Goal: Task Accomplishment & Management: Use online tool/utility

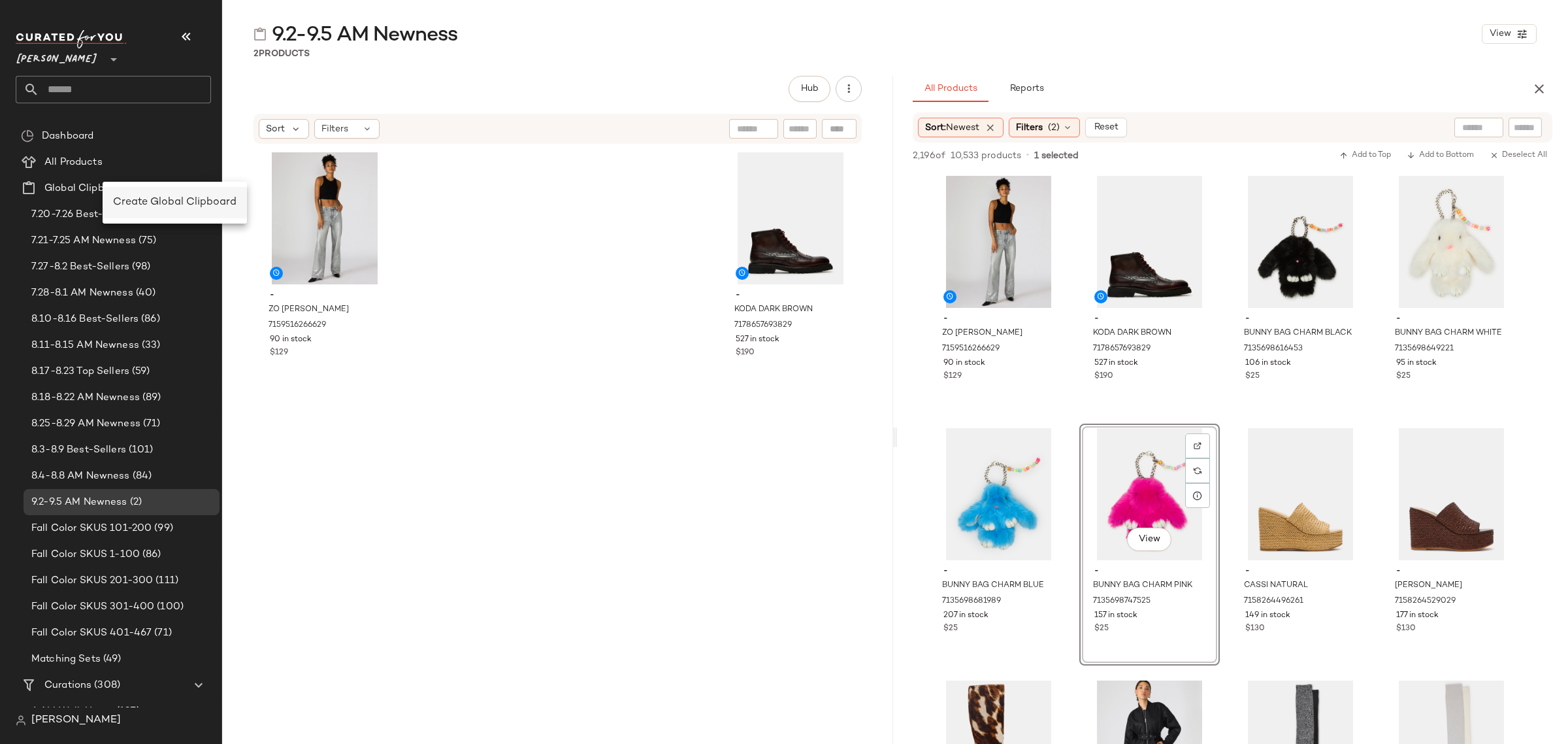
click at [168, 207] on span "Create Global Clipboard" at bounding box center [174, 203] width 123 height 11
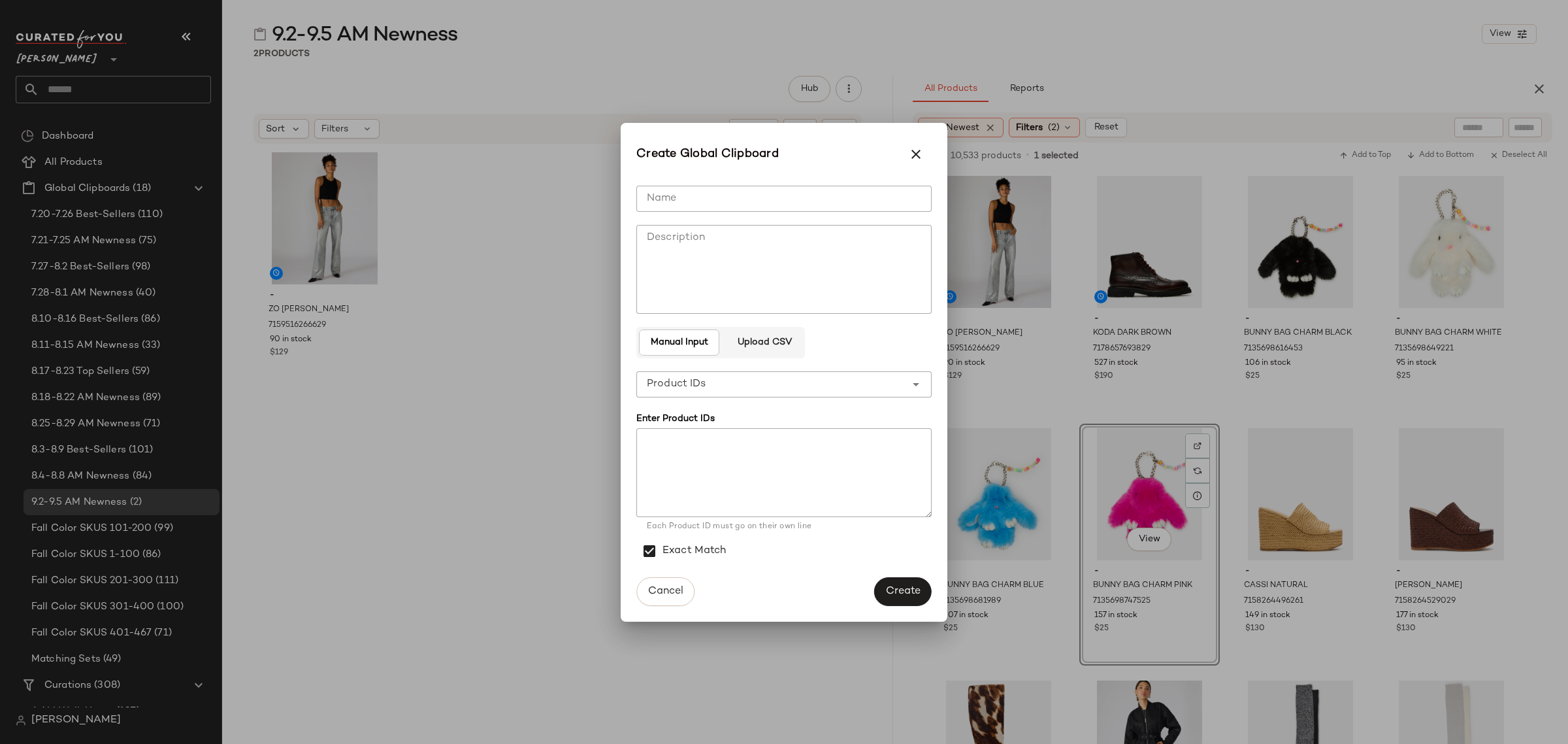
click at [703, 203] on input "Name" at bounding box center [784, 198] width 295 height 26
type input "**********"
click at [794, 386] on div "**********" at bounding box center [771, 384] width 269 height 26
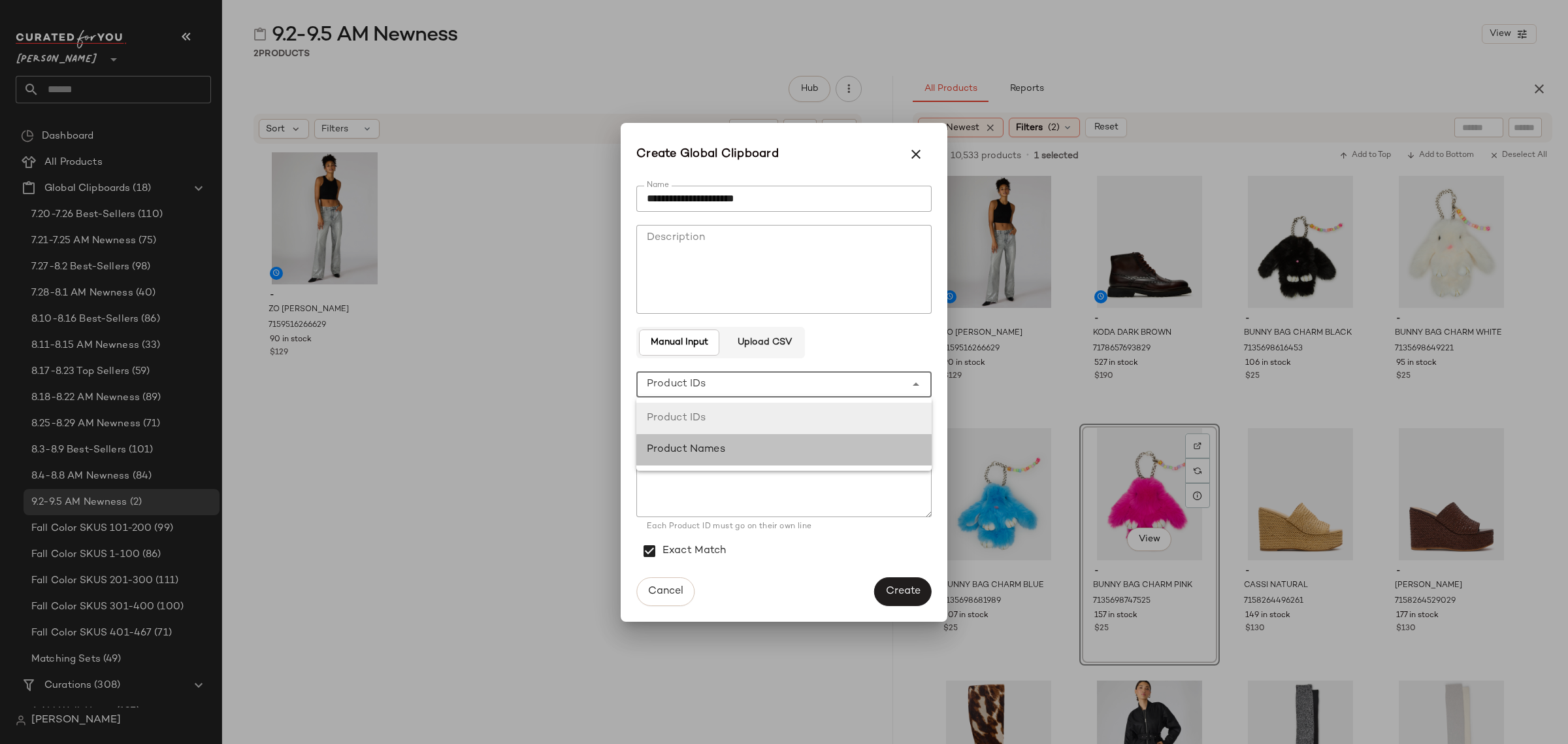
click at [794, 448] on div "Product Names" at bounding box center [784, 449] width 274 height 16
type input "**********"
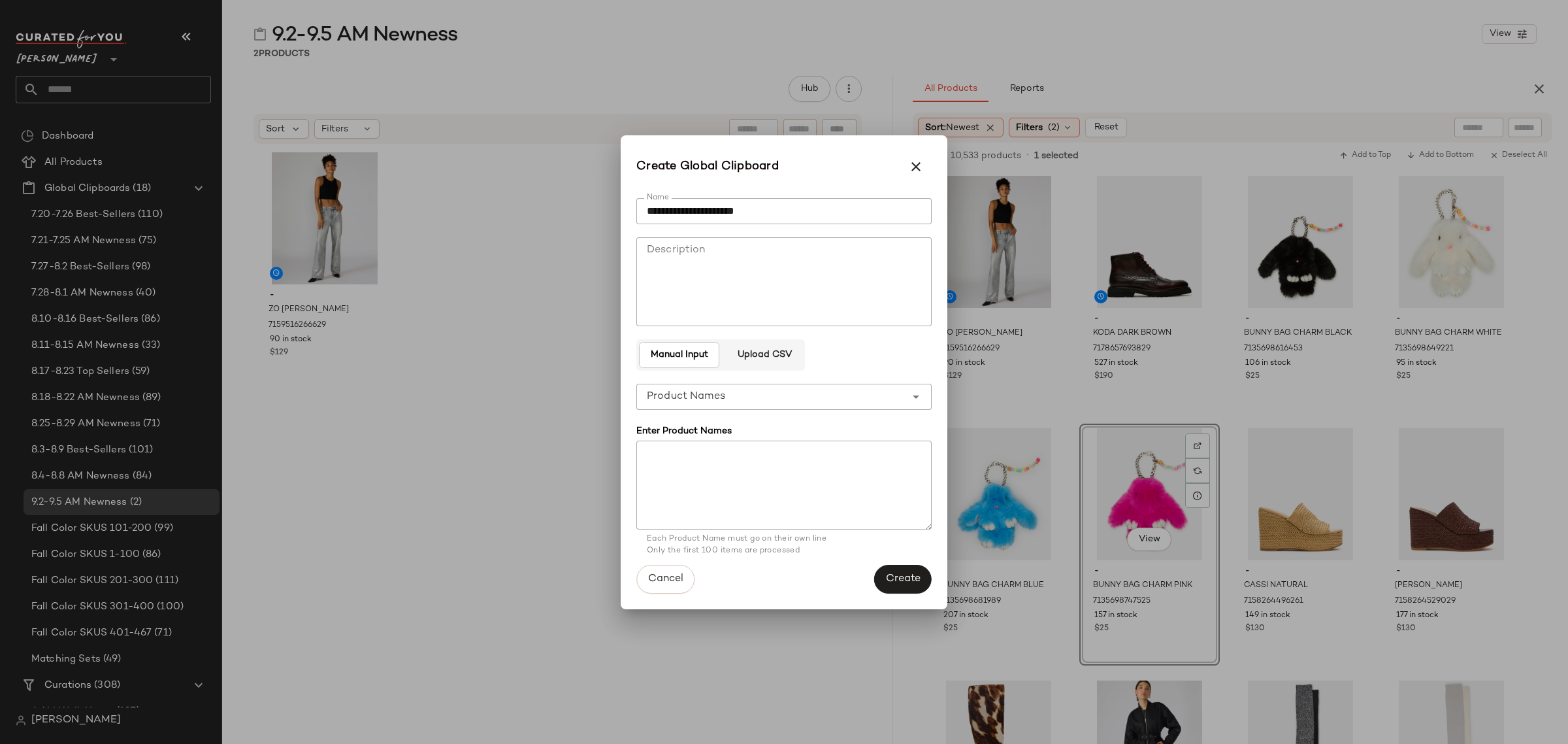
click at [700, 504] on textarea at bounding box center [784, 484] width 295 height 89
paste textarea "**********"
type textarea "**********"
drag, startPoint x: 908, startPoint y: 576, endPoint x: 902, endPoint y: 583, distance: 9.2
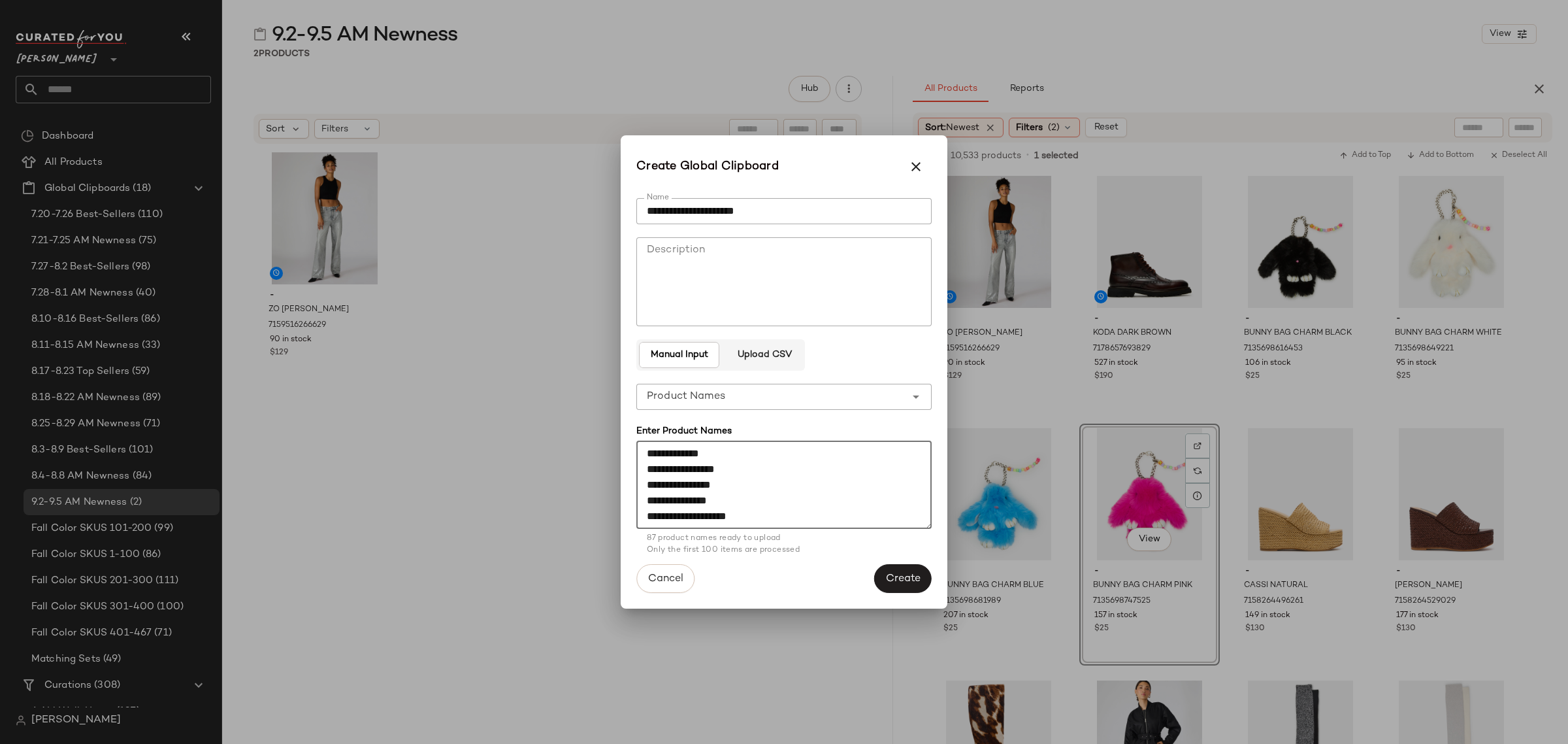
click at [908, 577] on span "Create" at bounding box center [902, 579] width 35 height 12
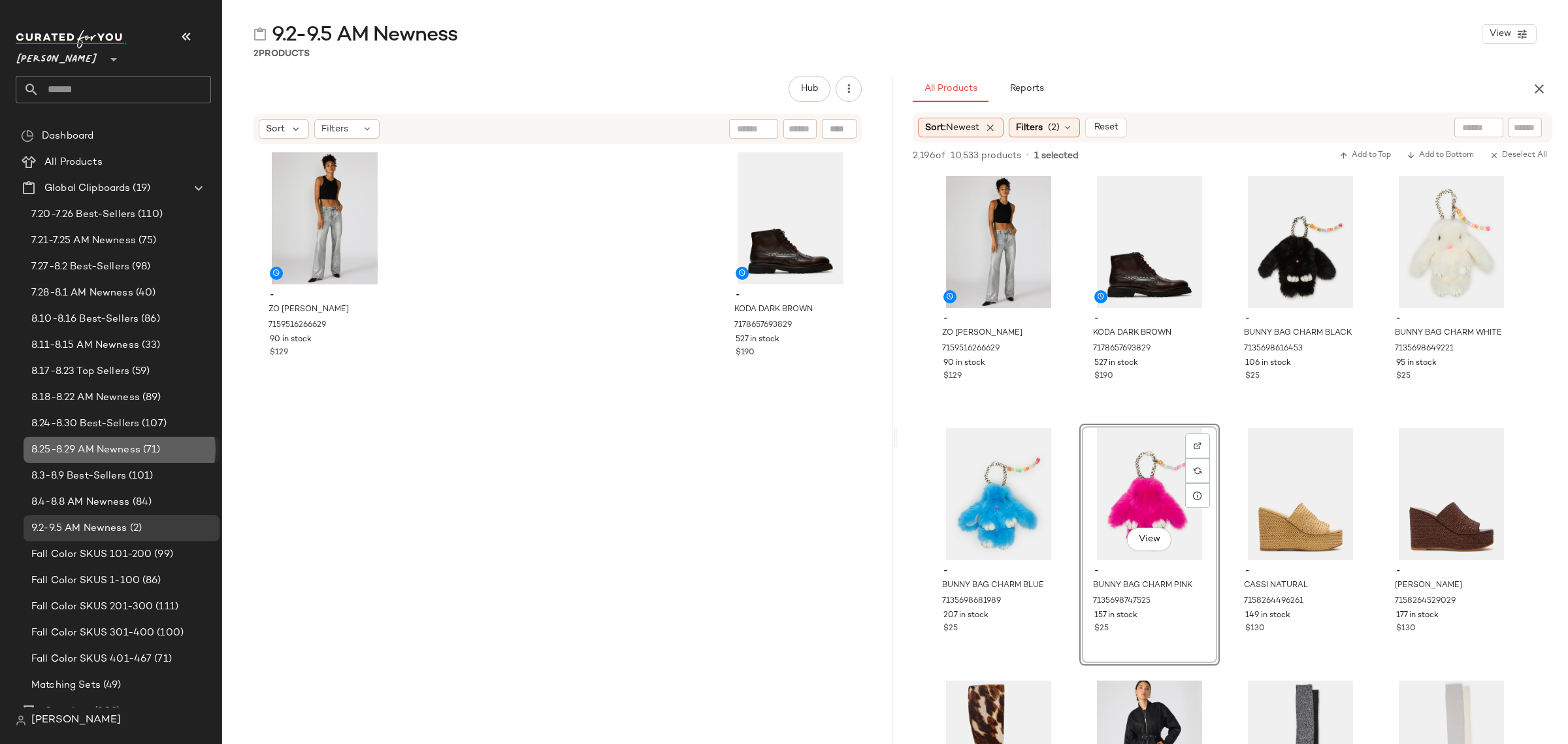
click at [136, 454] on span "8.25-8.29 AM Newness" at bounding box center [86, 450] width 109 height 15
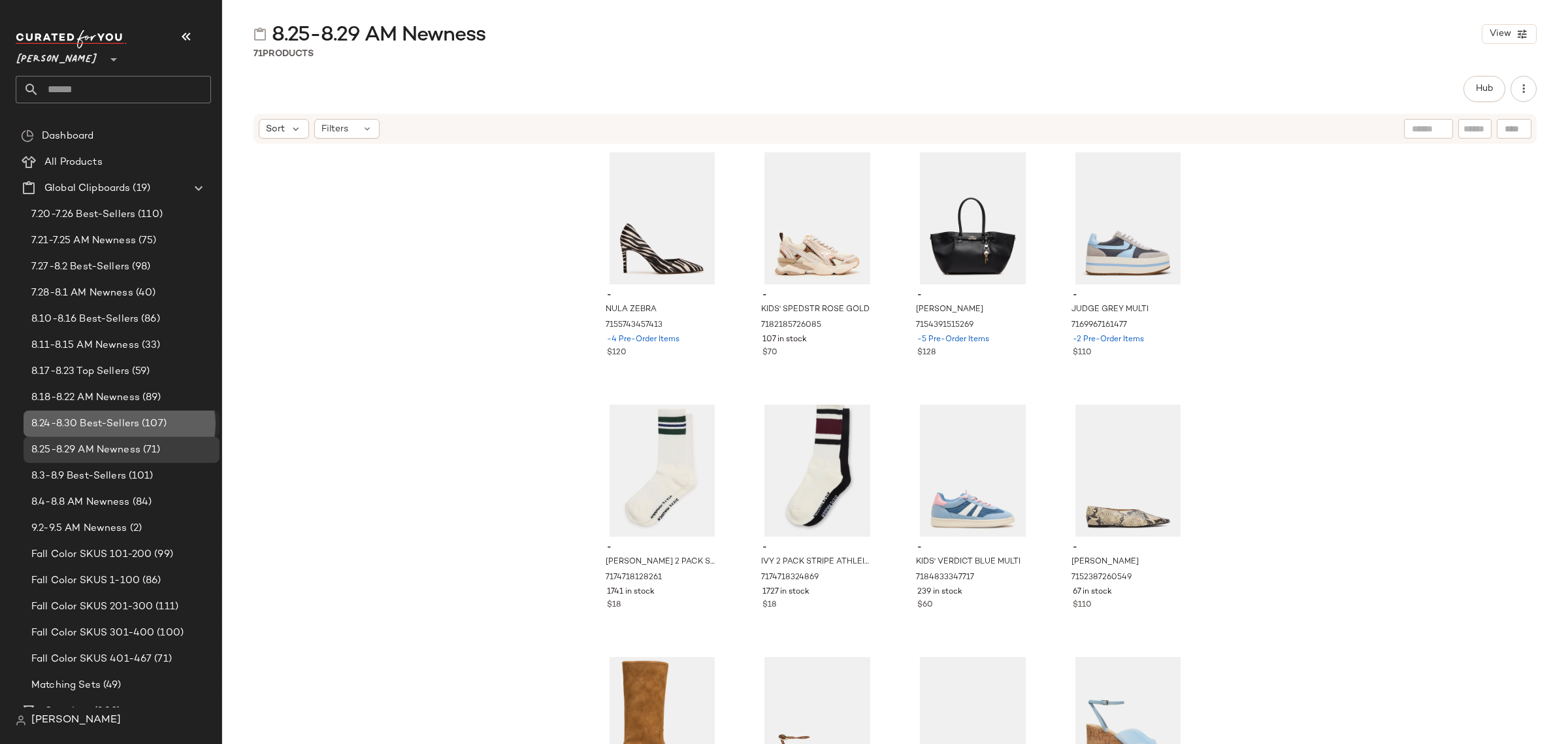
click at [131, 413] on div "8.24-8.30 Best-Sellers (107)" at bounding box center [121, 424] width 196 height 26
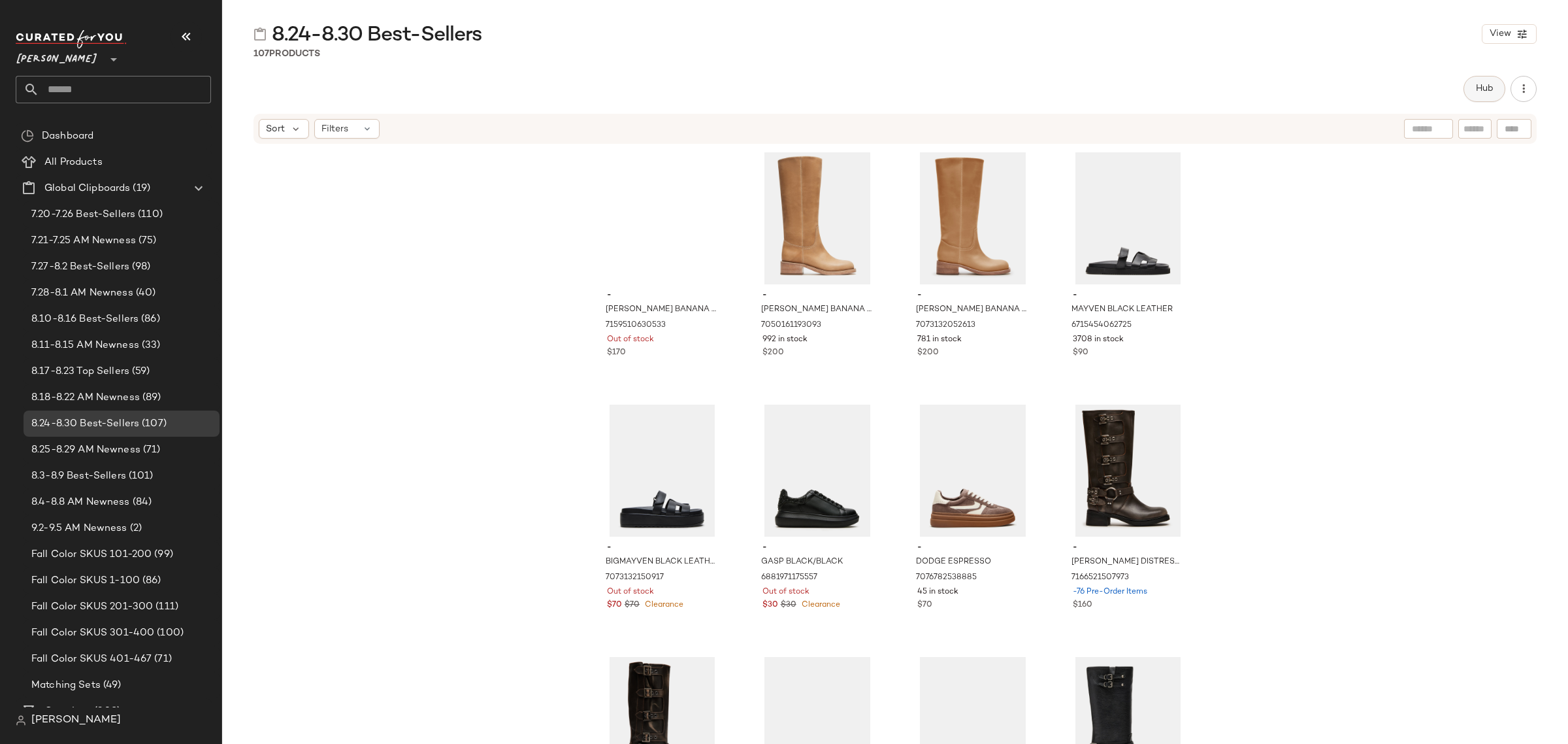
click at [1476, 88] on span "Hub" at bounding box center [1484, 88] width 19 height 10
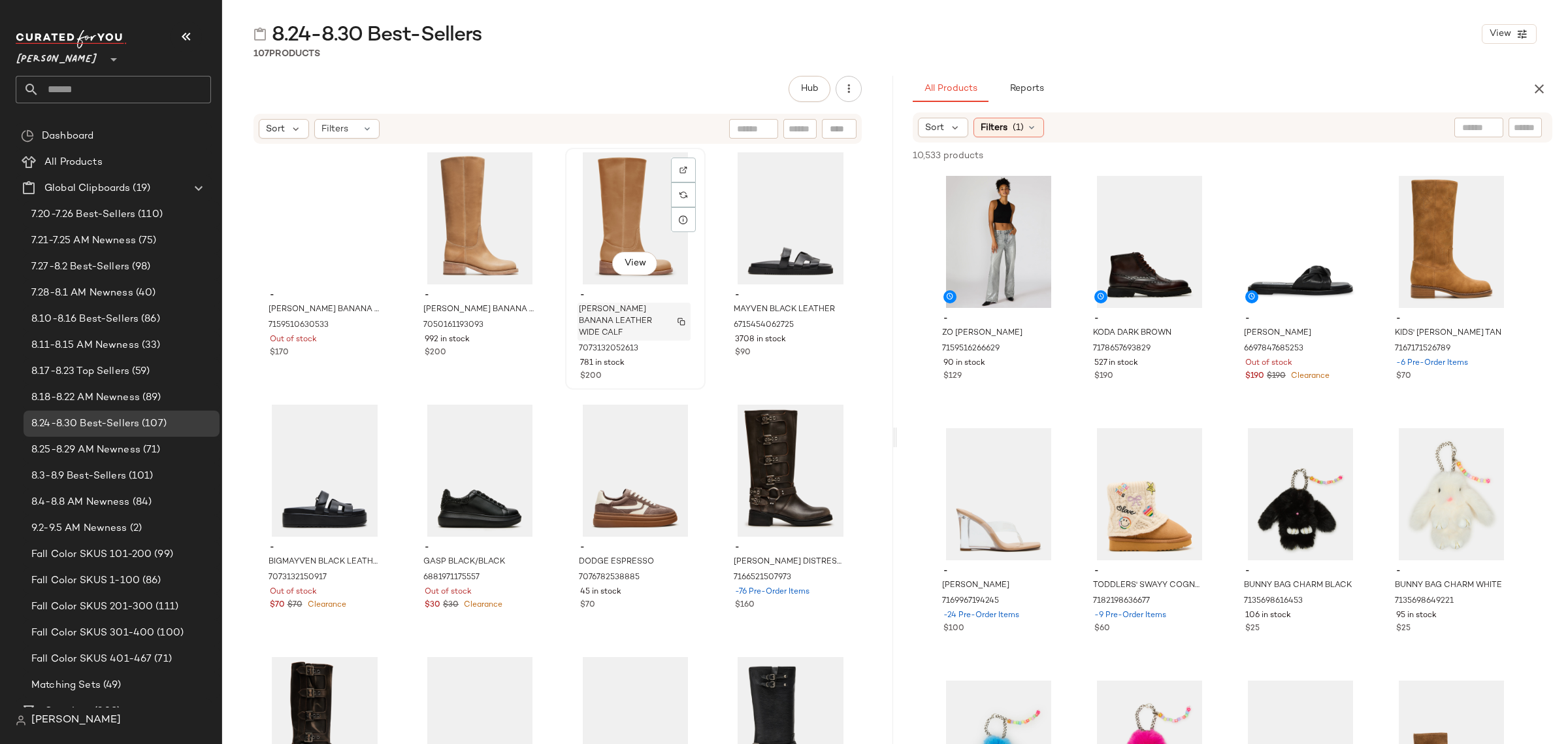
click at [628, 313] on span "RIGGS BANANA LEATHER WIDE CALF" at bounding box center [621, 321] width 85 height 35
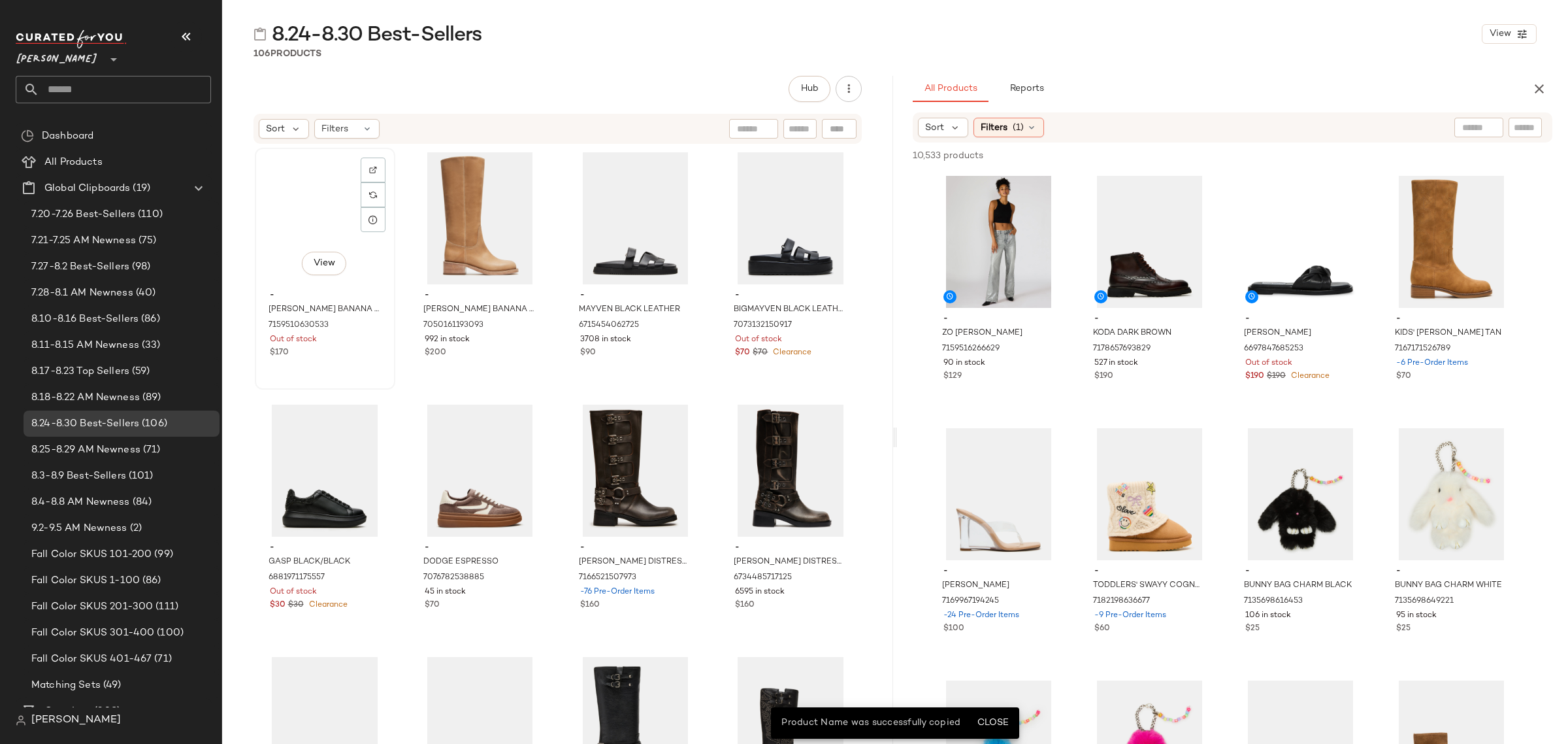
click at [307, 234] on div "View" at bounding box center [325, 218] width 132 height 132
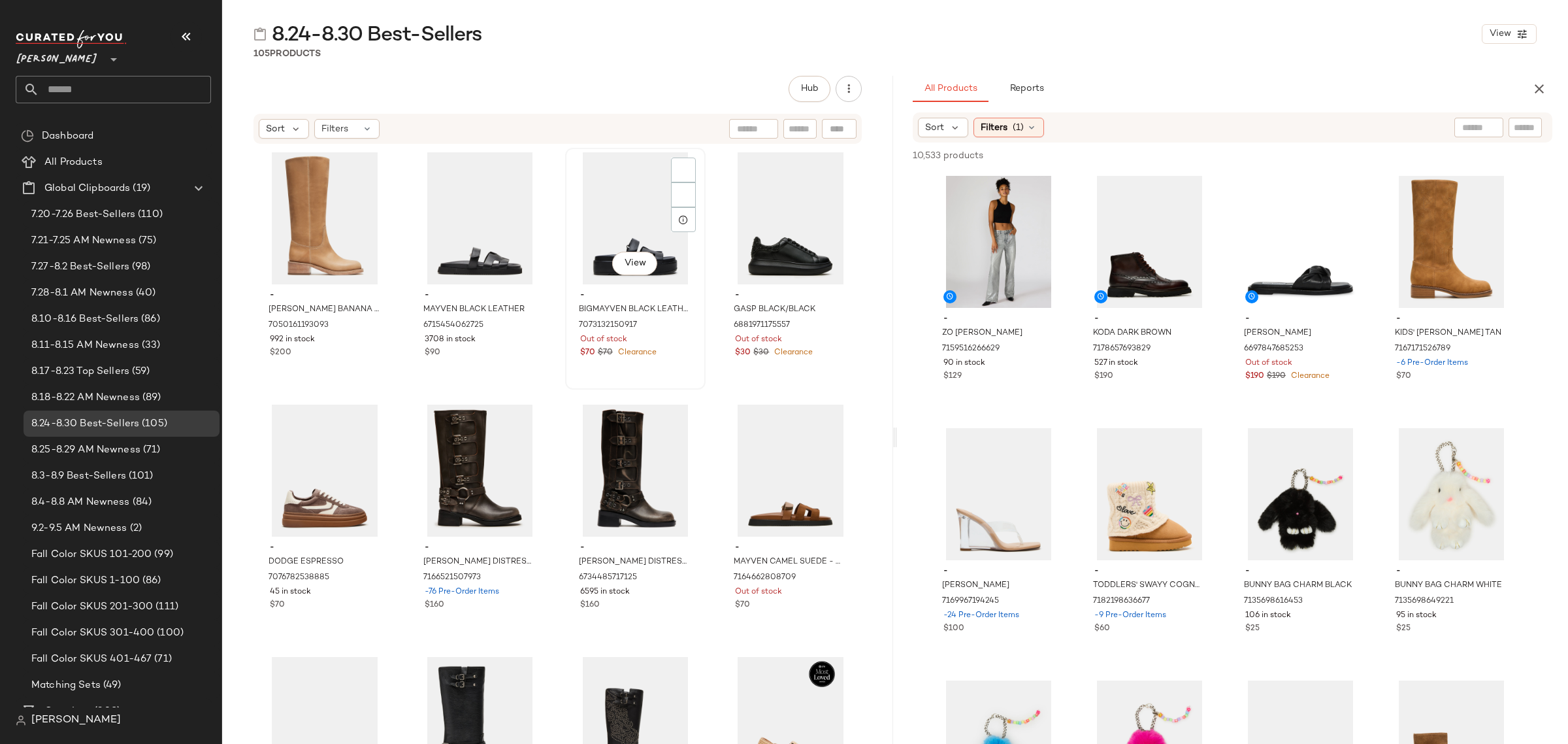
click at [606, 334] on span "Out of stock" at bounding box center [603, 340] width 47 height 12
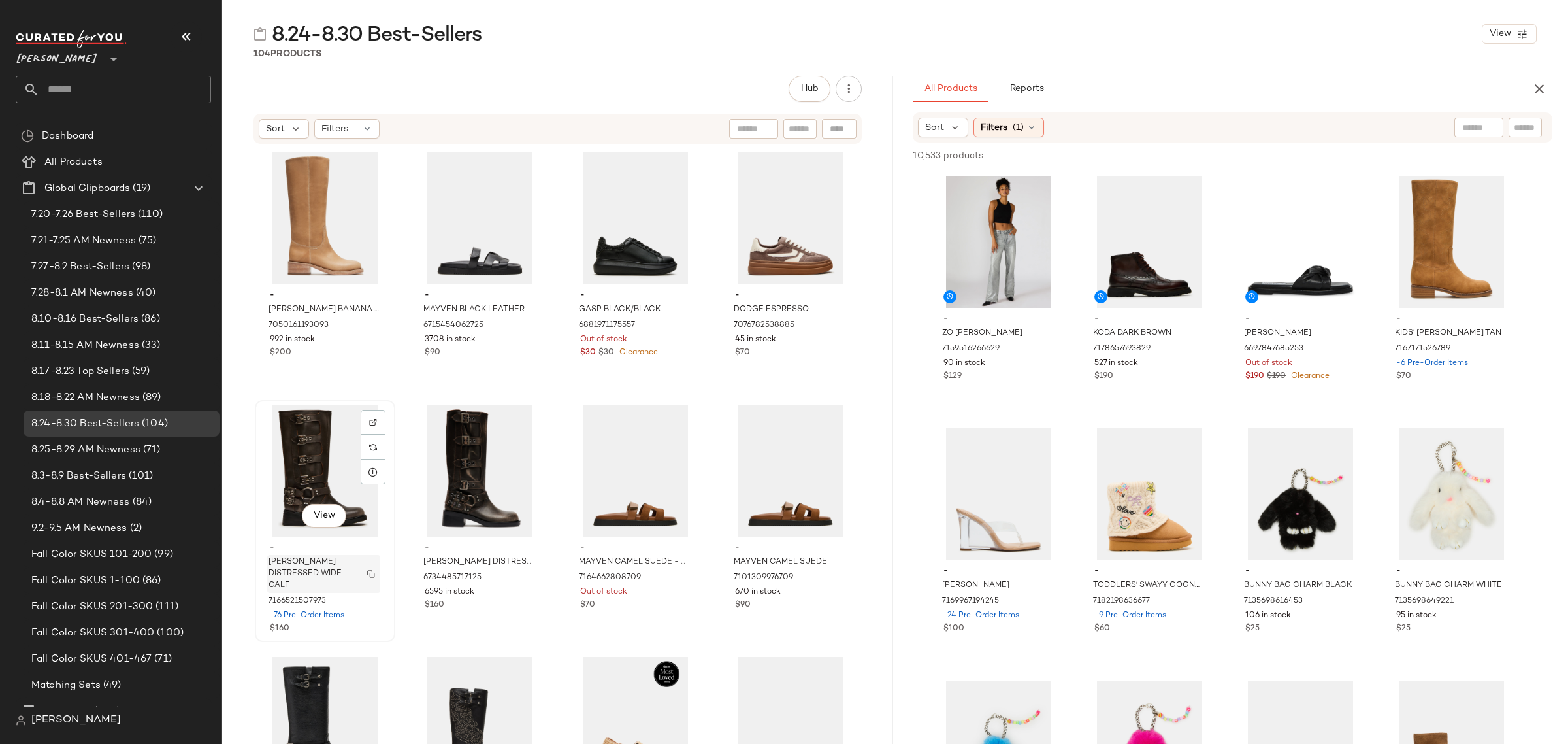
click at [344, 562] on span "ROCKY BROWN DISTRESSED WIDE CALF" at bounding box center [311, 573] width 85 height 35
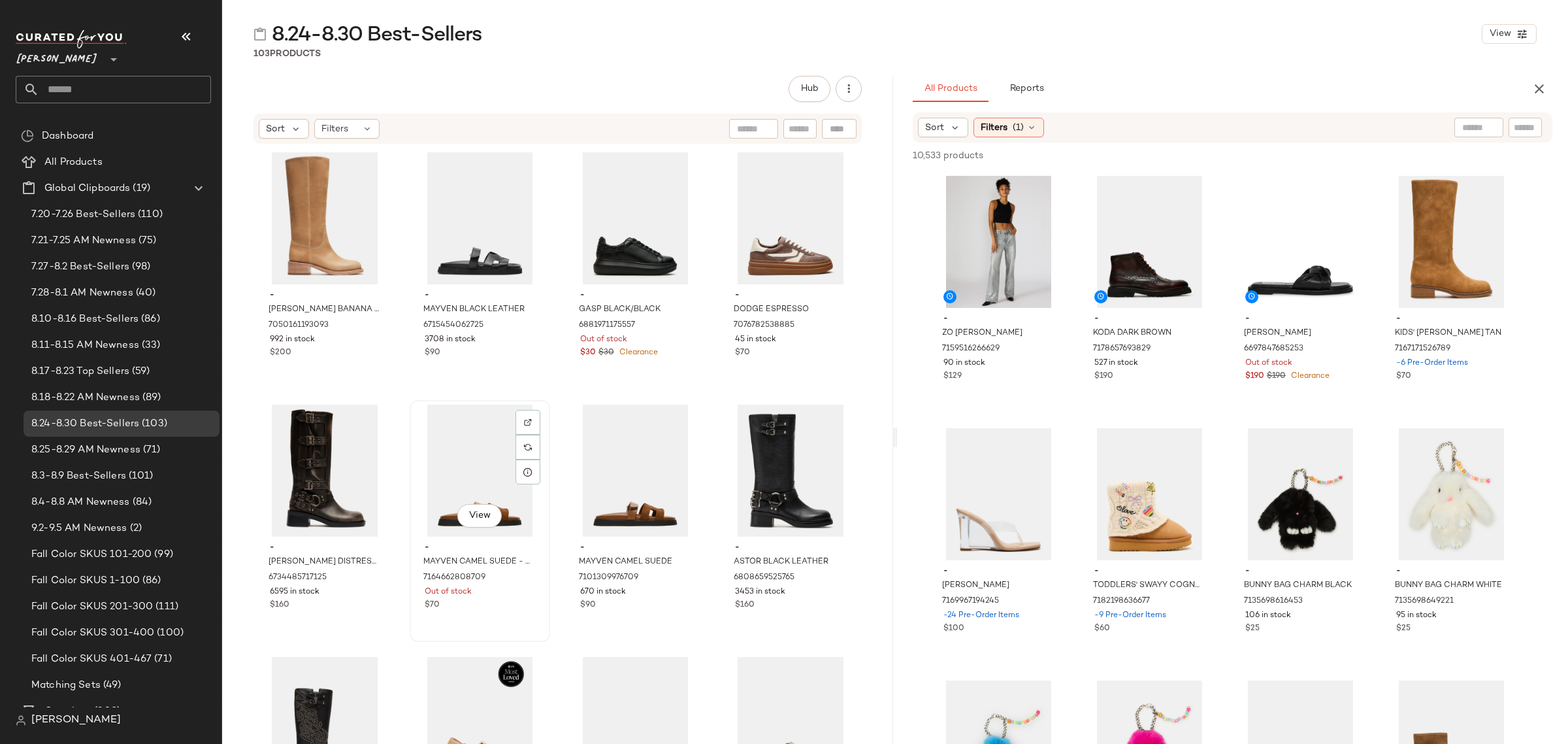
click at [479, 498] on div "View" at bounding box center [479, 471] width 132 height 132
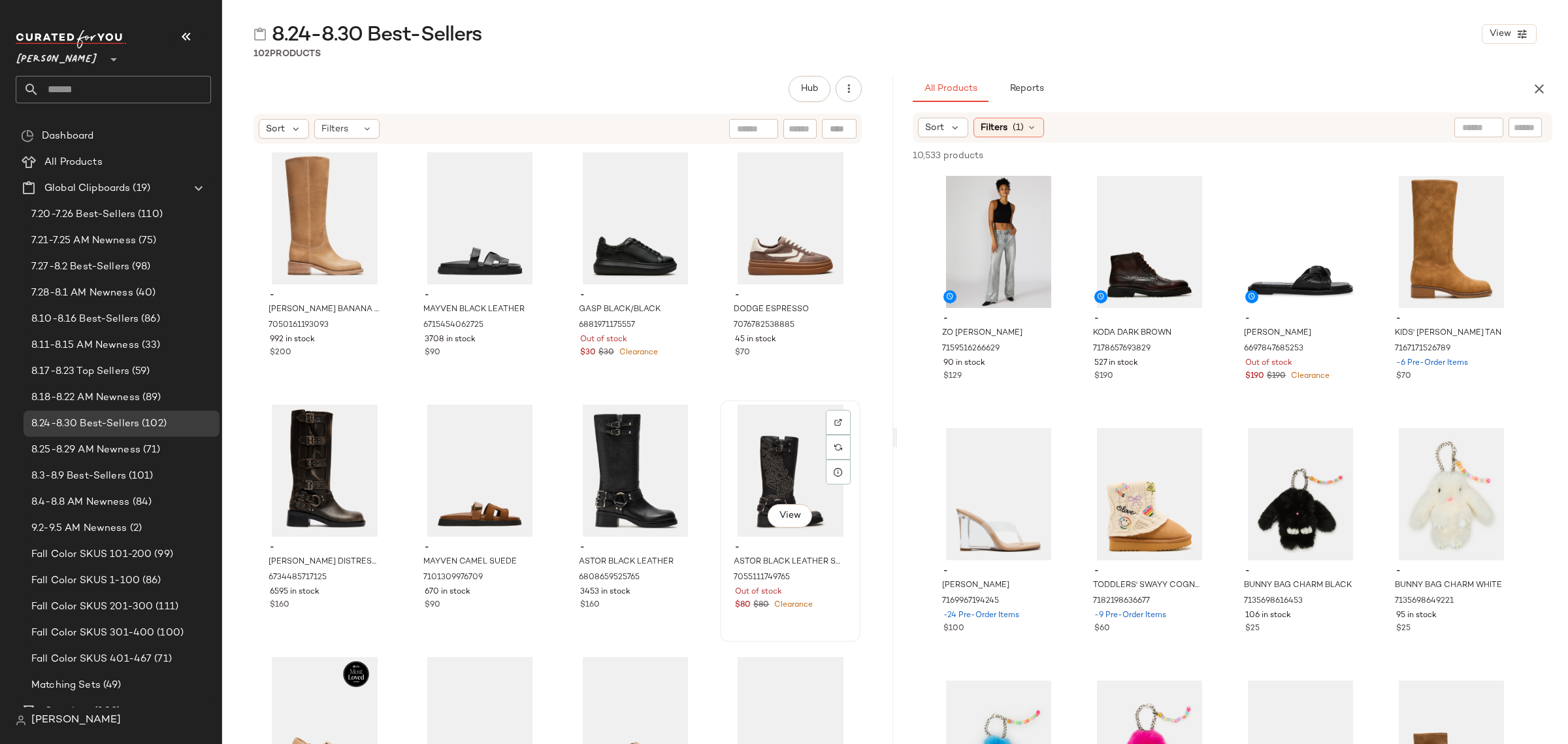
click at [724, 514] on div "View" at bounding box center [790, 471] width 132 height 132
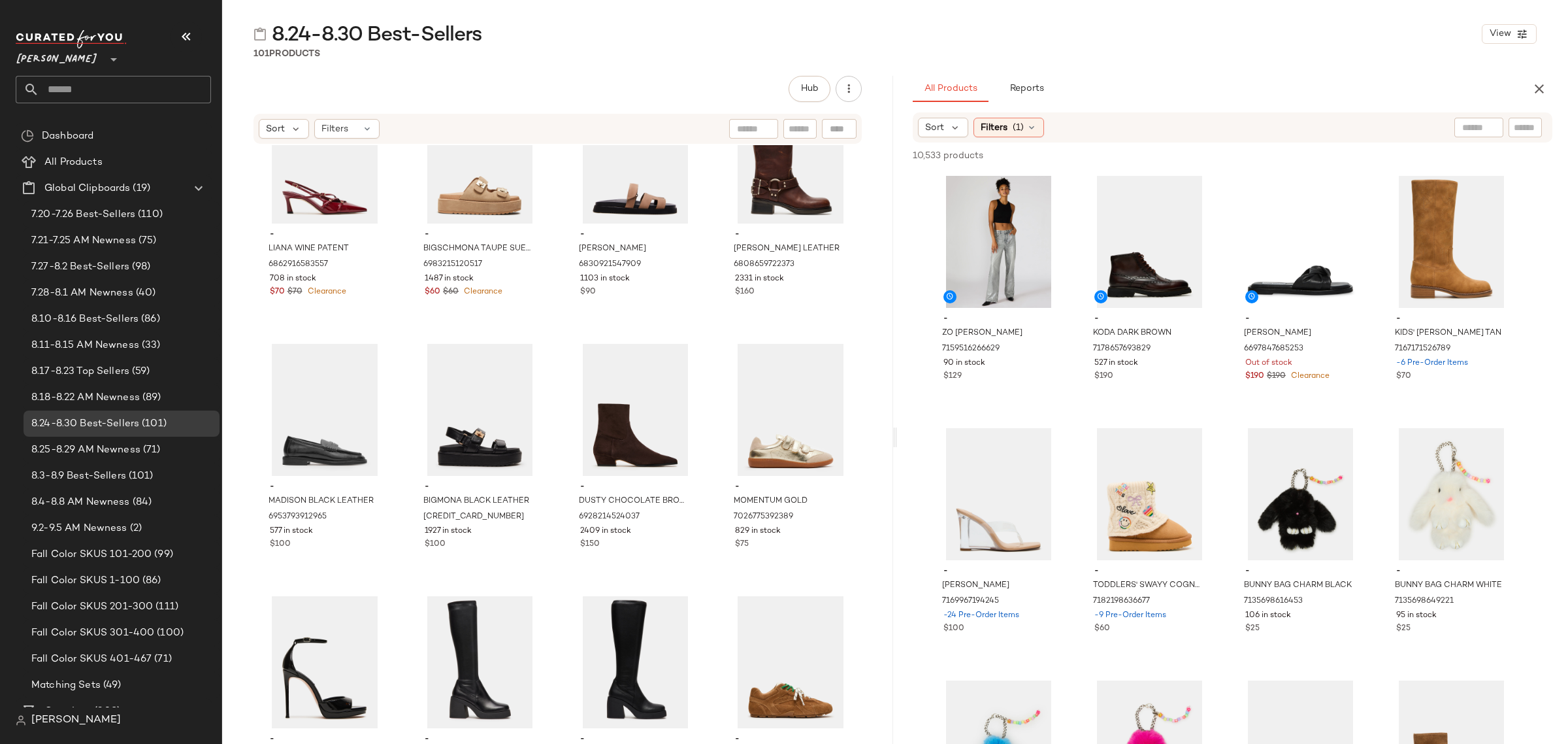
scroll to position [827, 0]
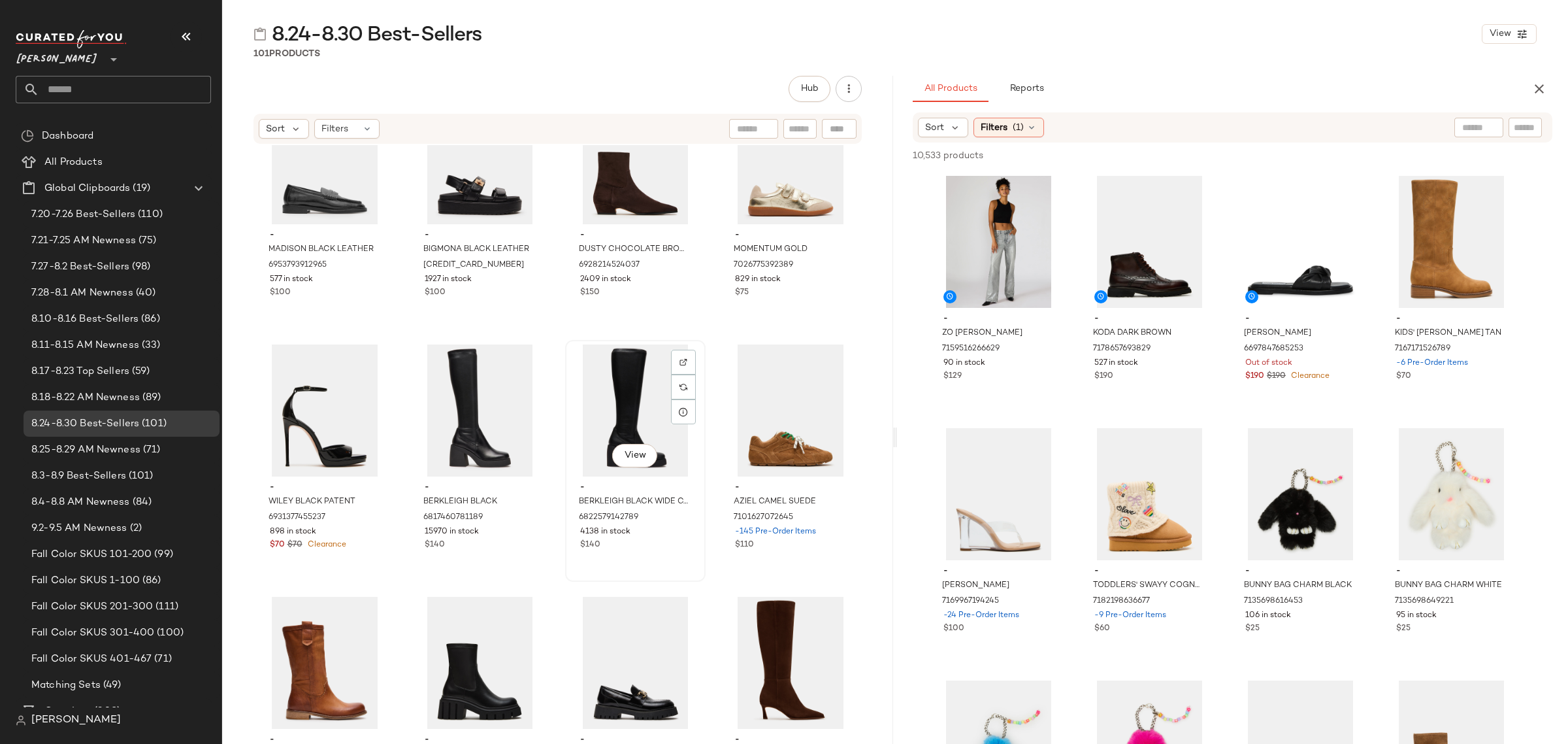
click at [650, 405] on div "View" at bounding box center [635, 411] width 132 height 132
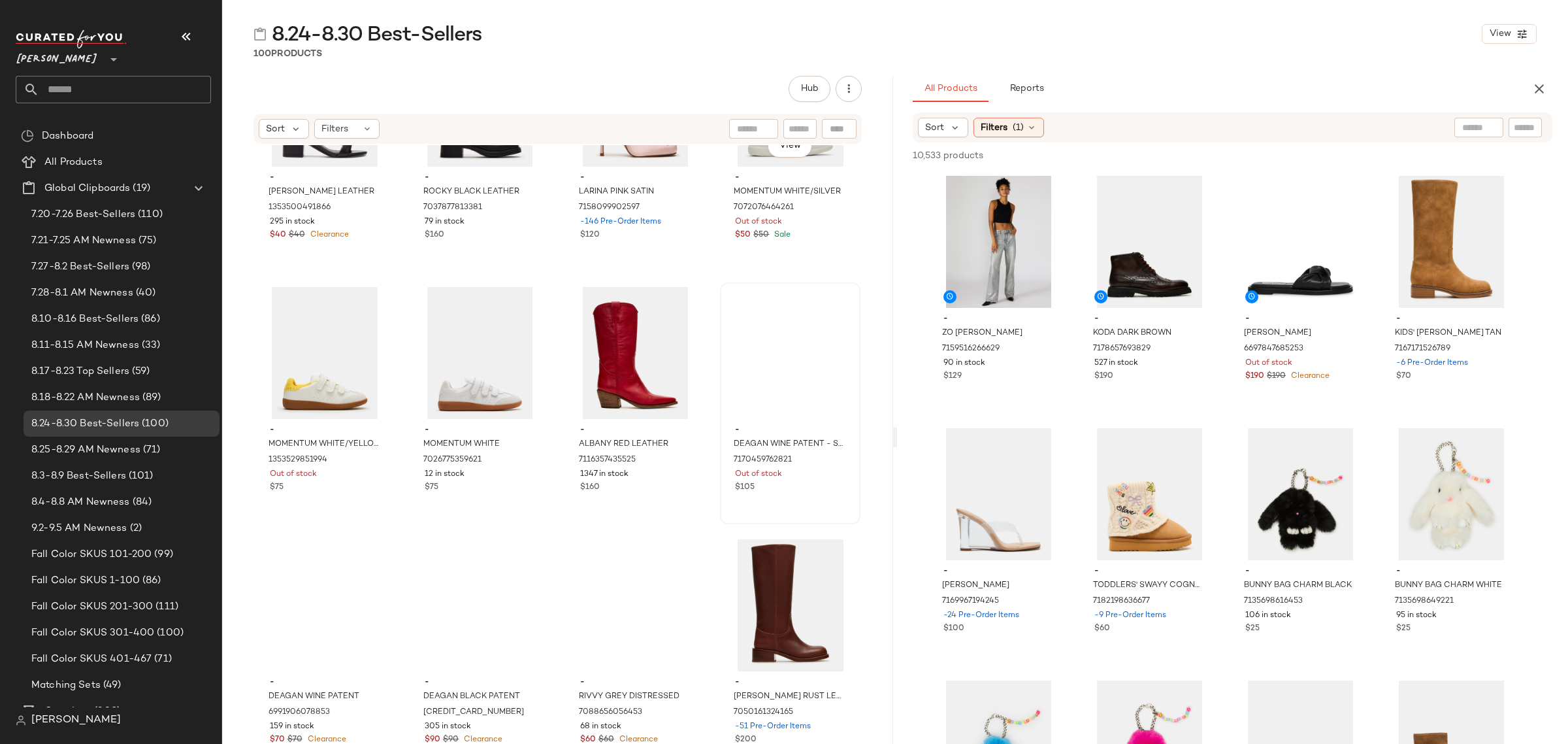
scroll to position [1644, 0]
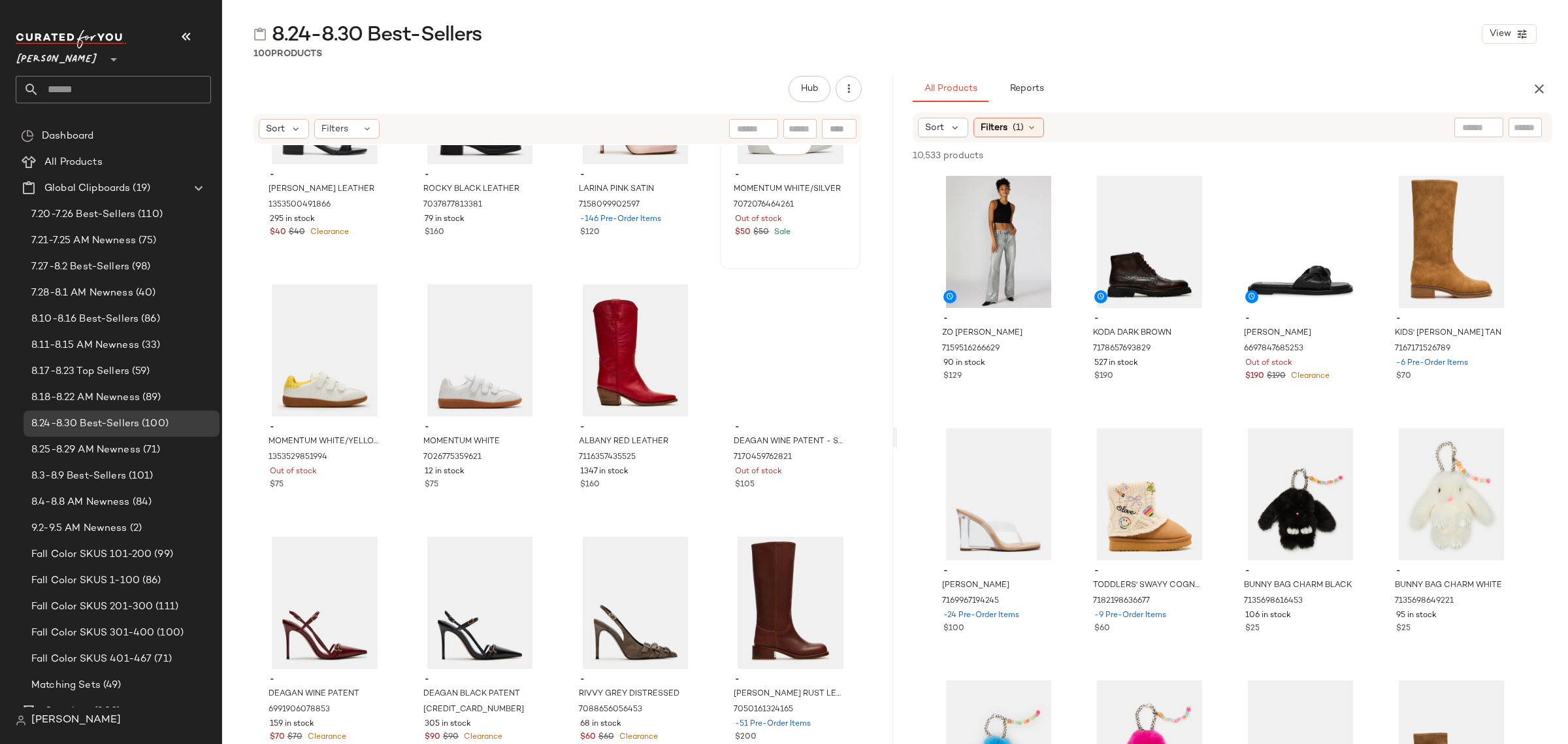
click at [735, 221] on span "Out of stock" at bounding box center [758, 219] width 47 height 12
click at [344, 413] on div "View" at bounding box center [325, 351] width 132 height 132
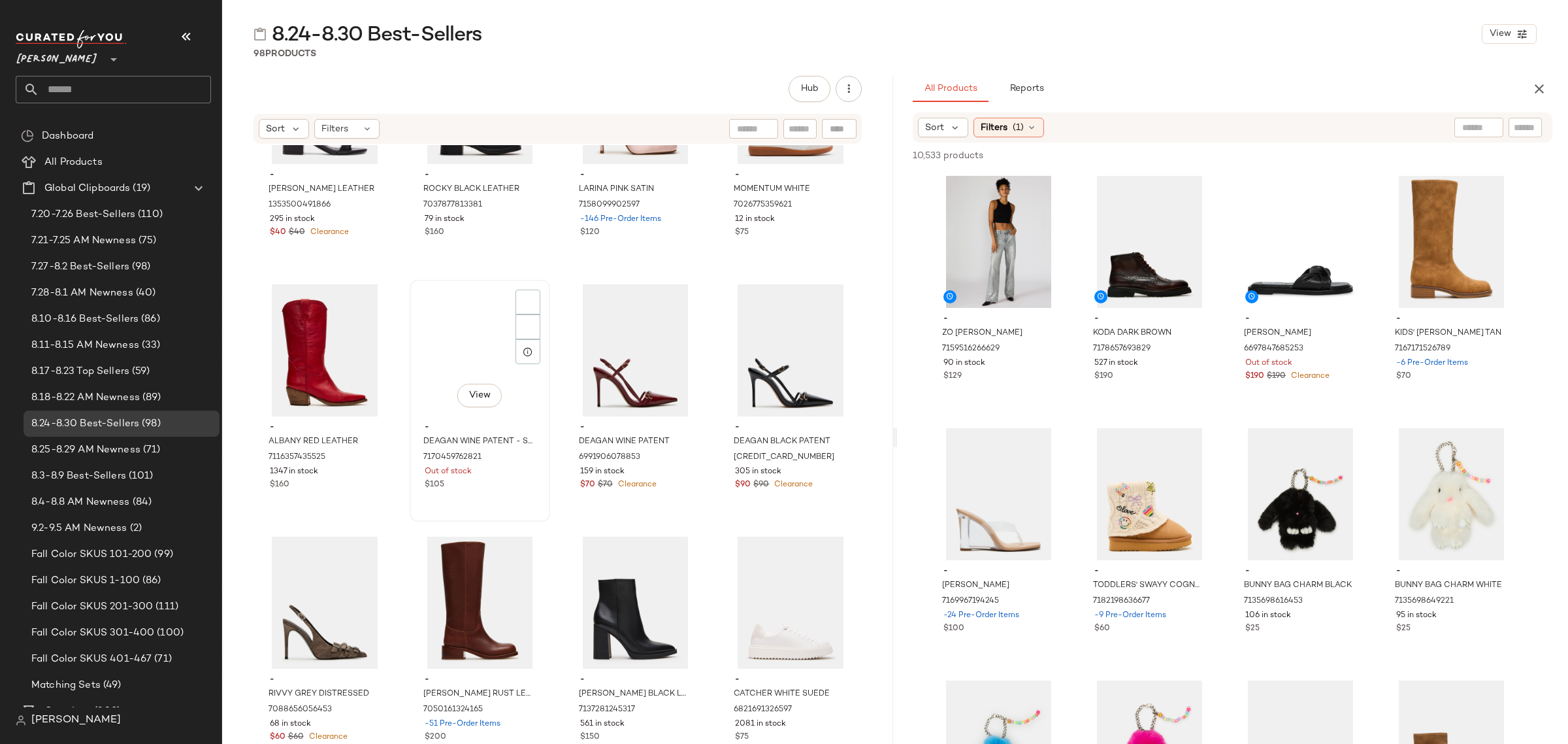
click at [464, 422] on span "-" at bounding box center [480, 427] width 110 height 12
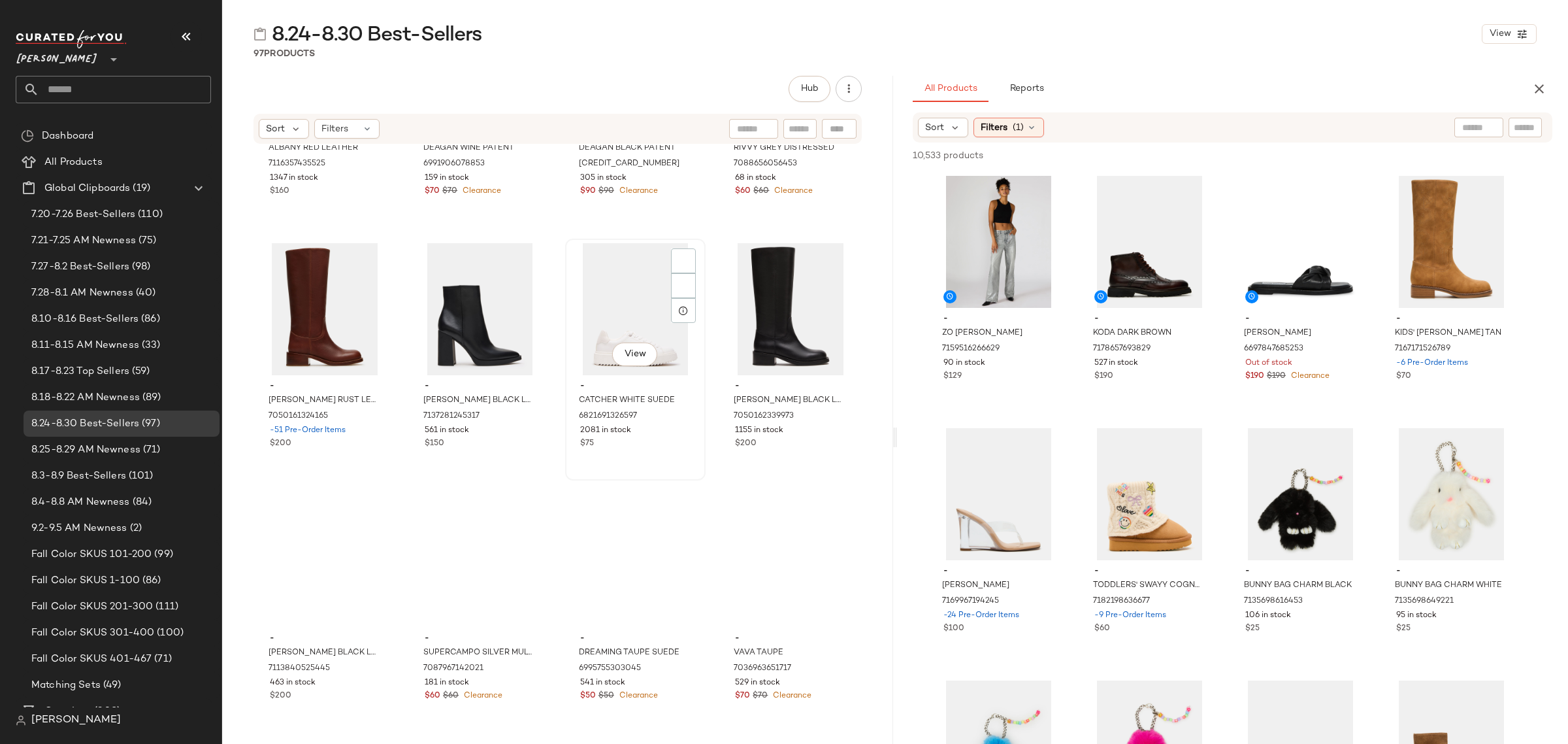
scroll to position [1971, 0]
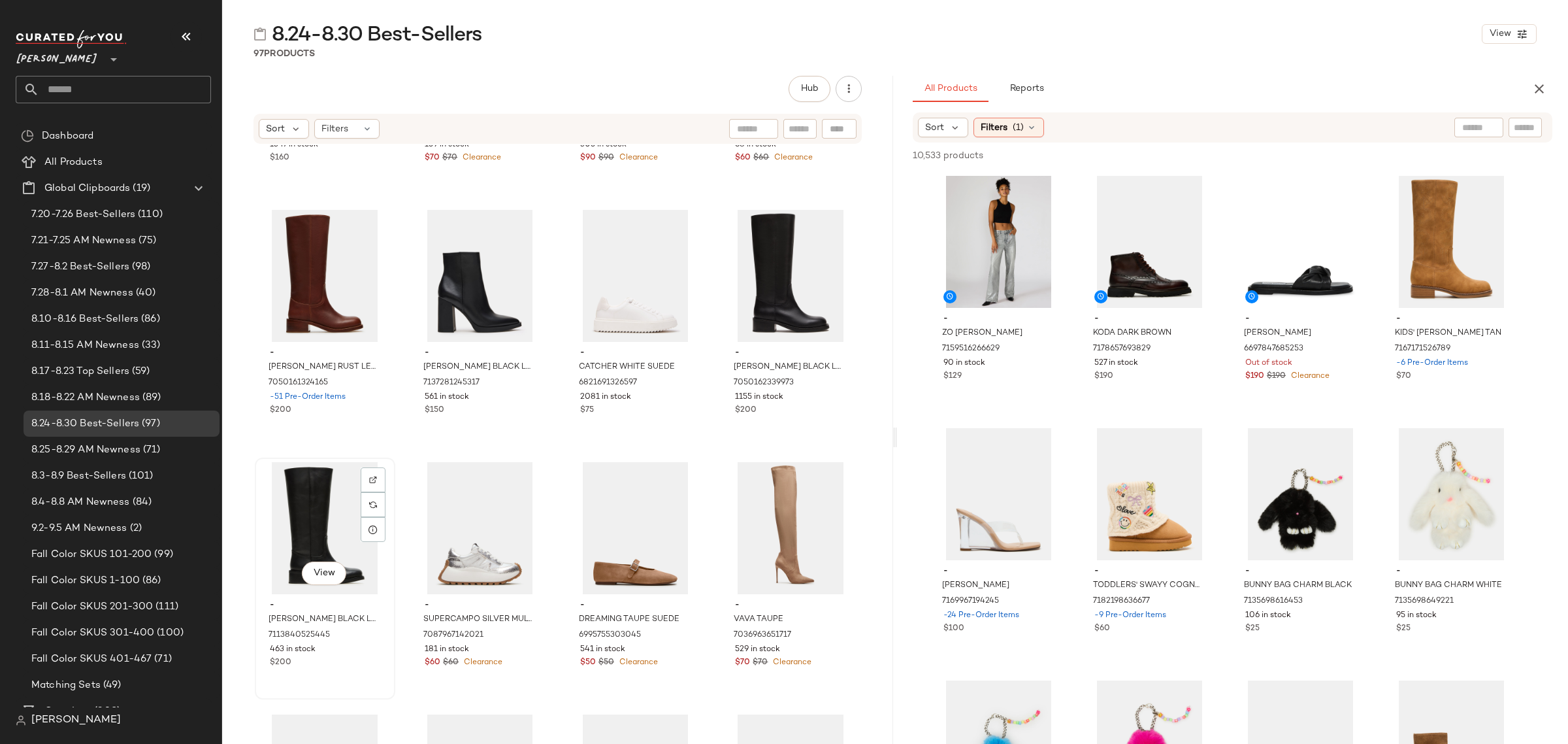
click at [344, 603] on span "-" at bounding box center [325, 605] width 110 height 12
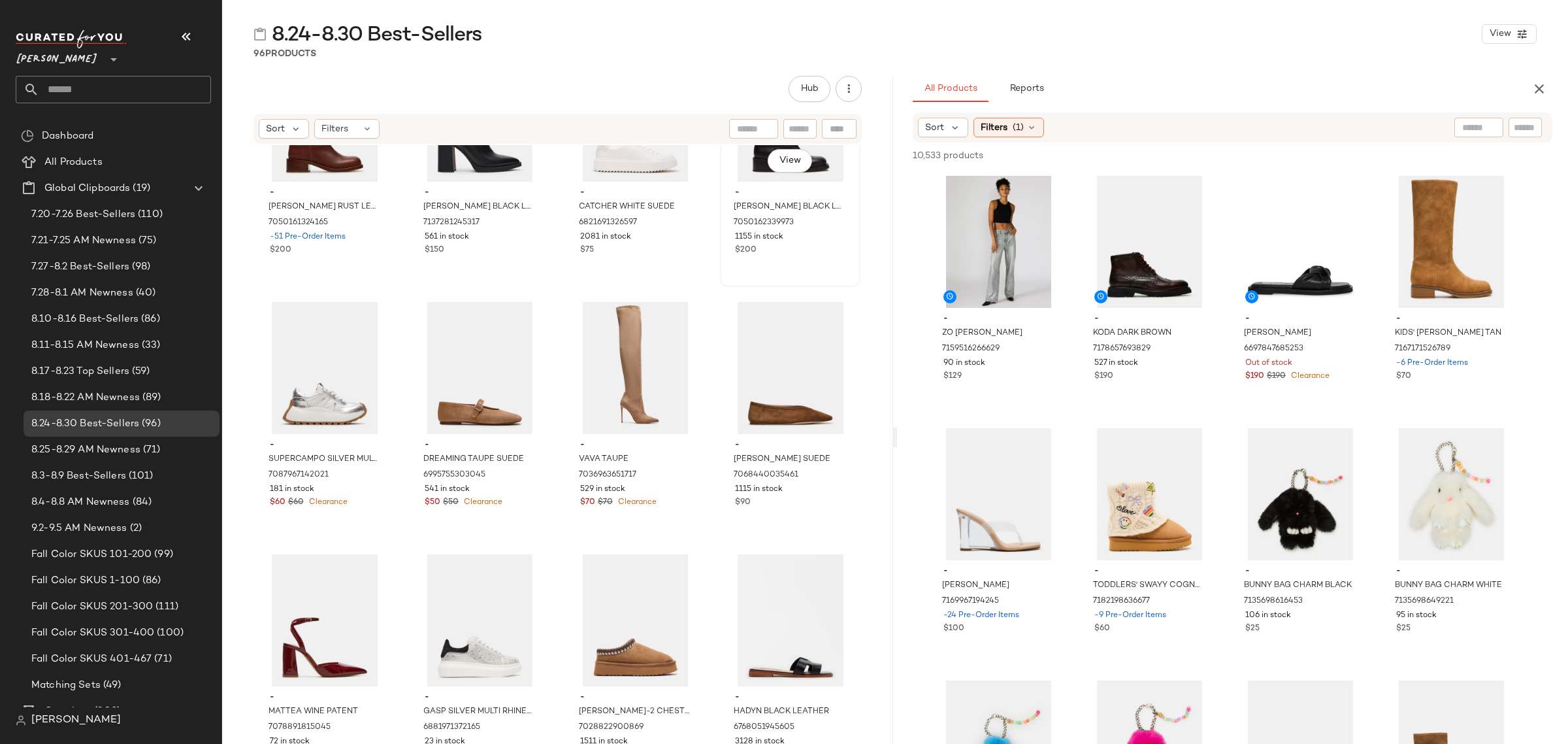
scroll to position [2216, 0]
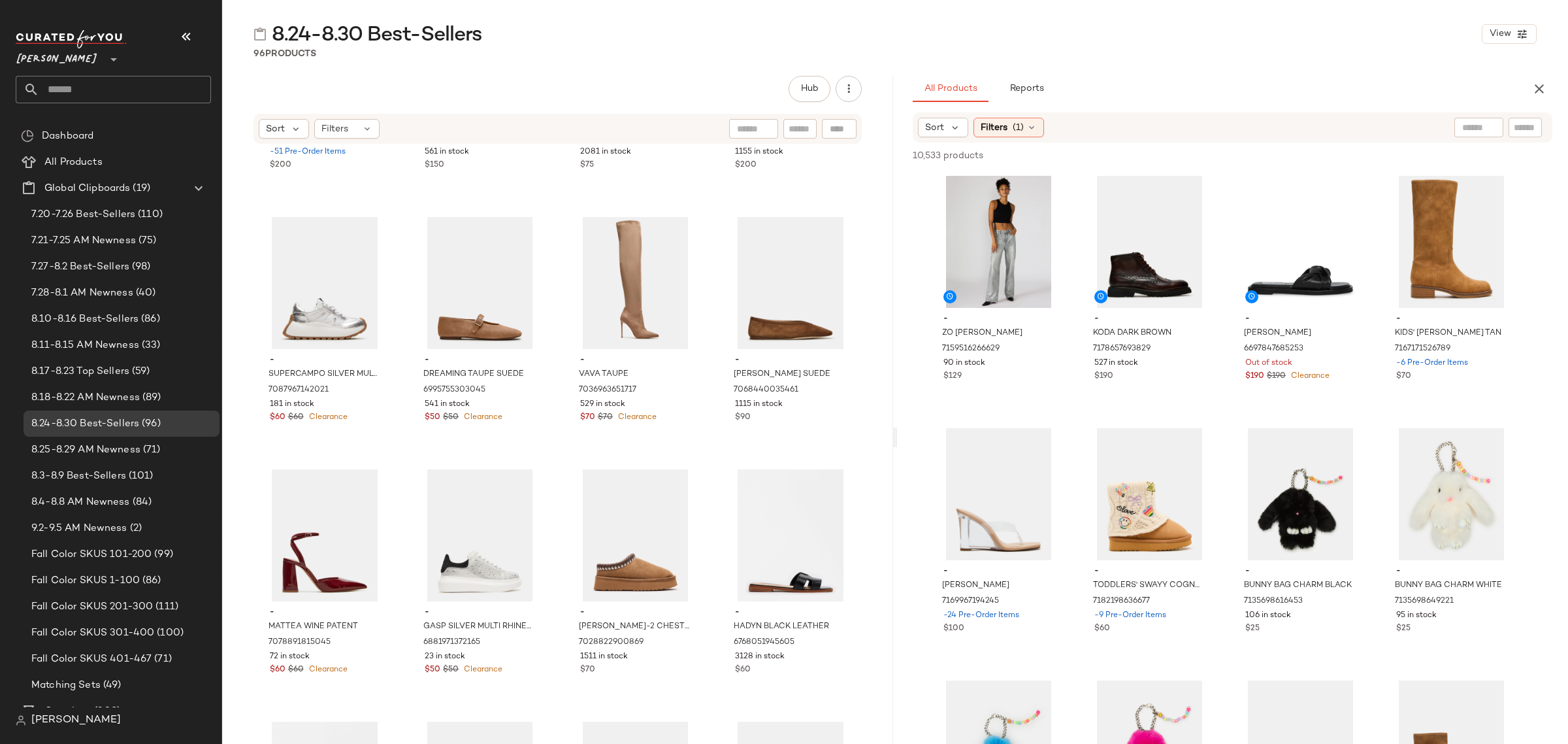
click at [1519, 125] on input "text" at bounding box center [1525, 127] width 23 height 14
paste input "**********"
type input "**********"
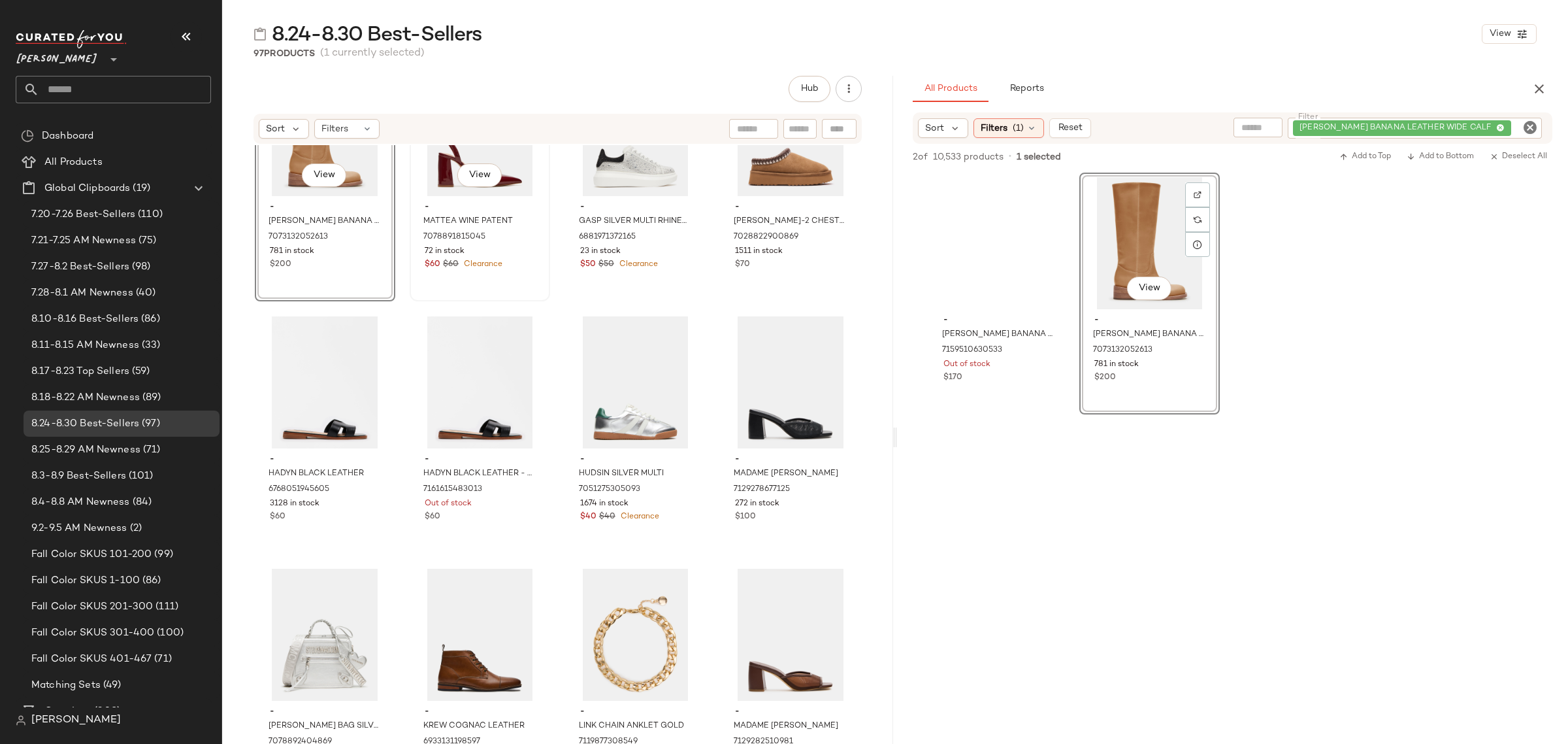
scroll to position [2625, 0]
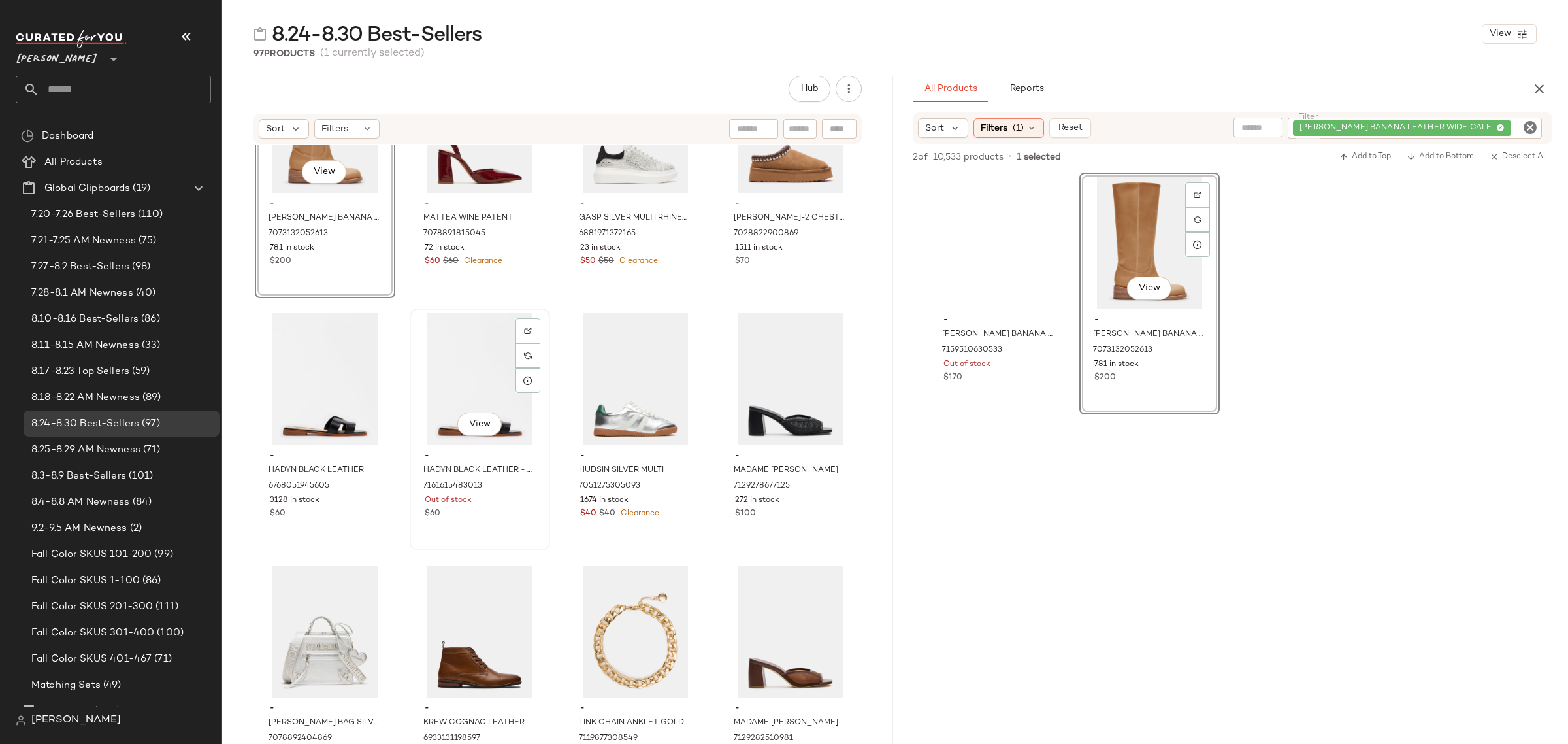
click at [477, 508] on div "$60" at bounding box center [480, 513] width 110 height 12
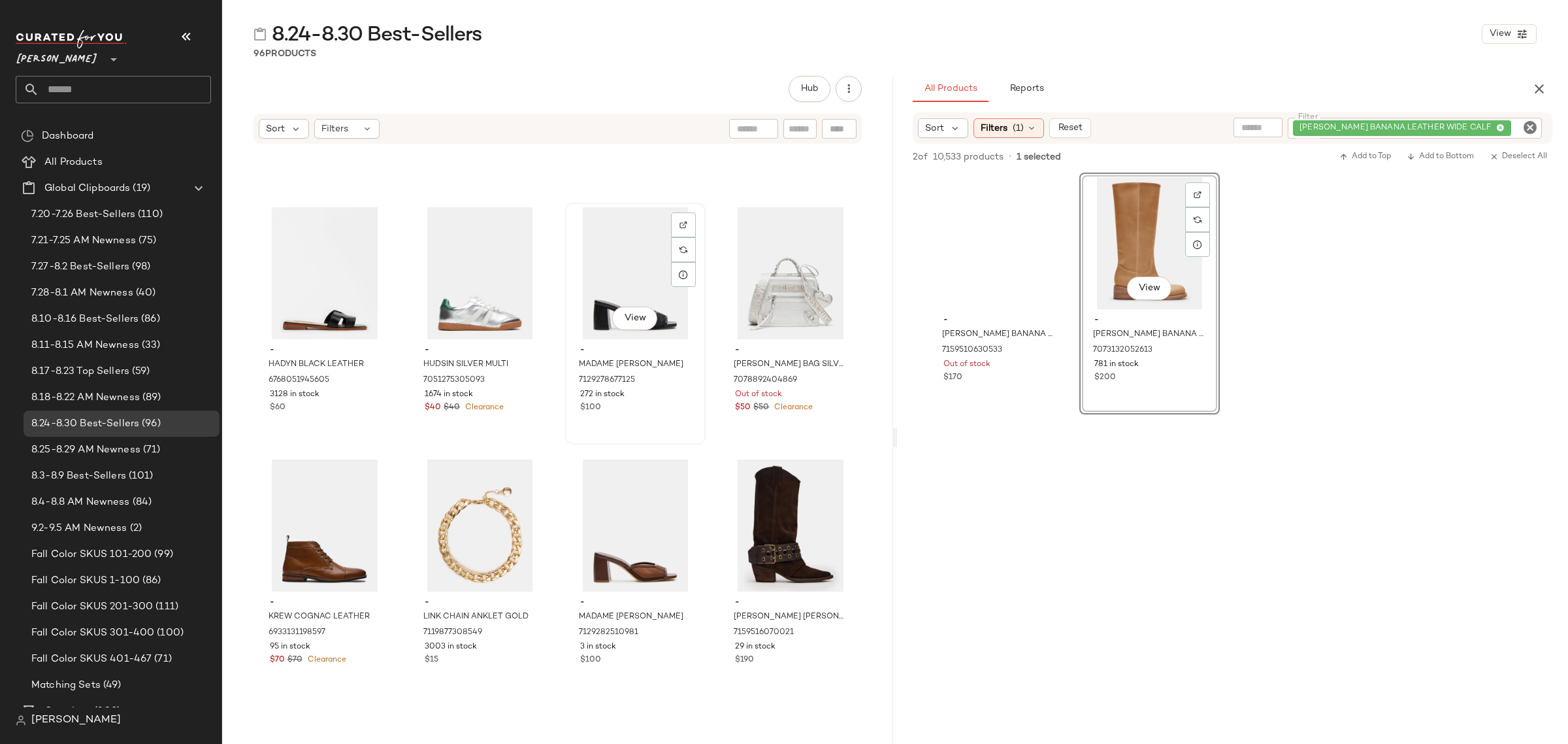
scroll to position [3033, 0]
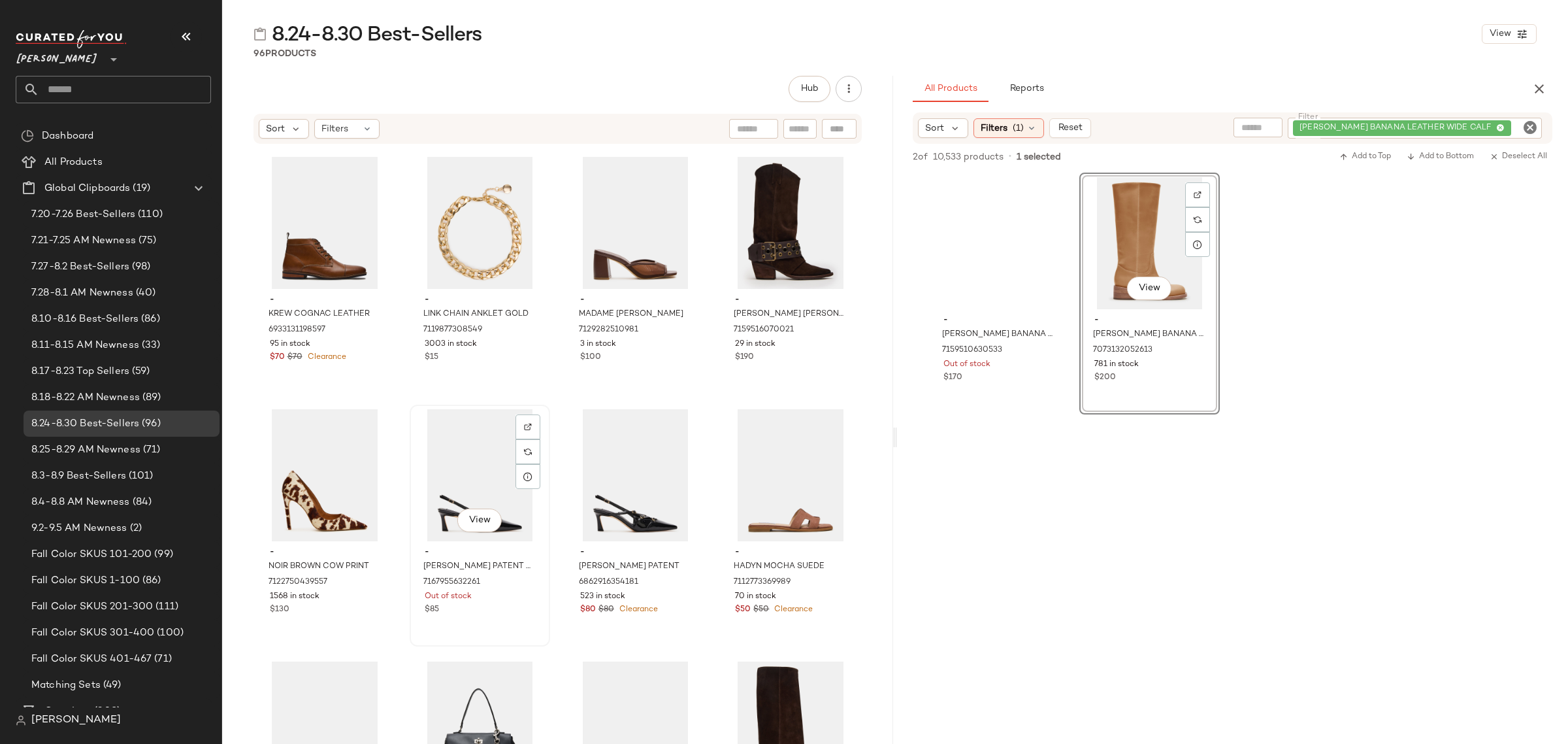
click at [497, 615] on div "- LIANA BLACK PATENT - SM REBOOTED 7167955632261 Out of stock $85" at bounding box center [479, 579] width 132 height 76
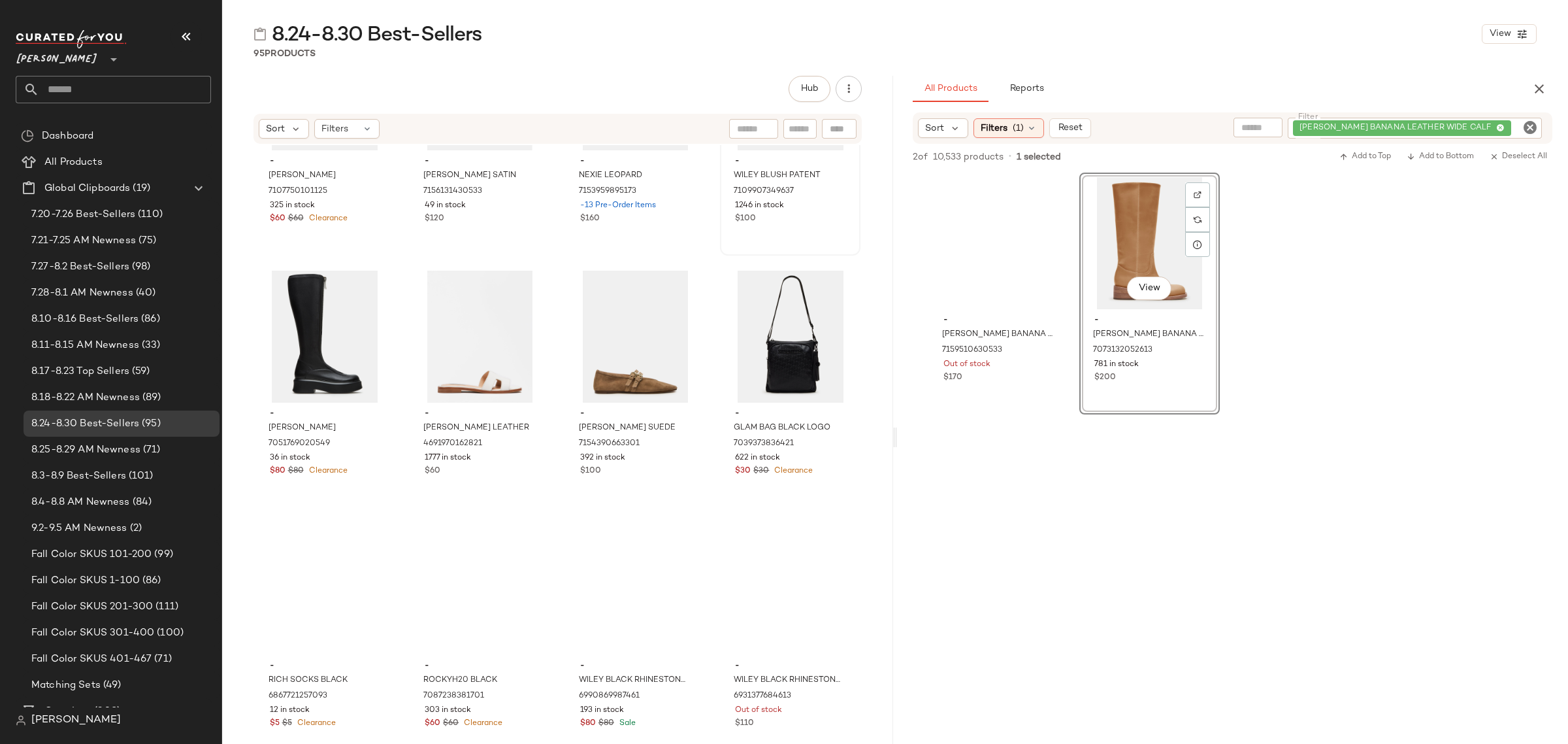
scroll to position [4013, 0]
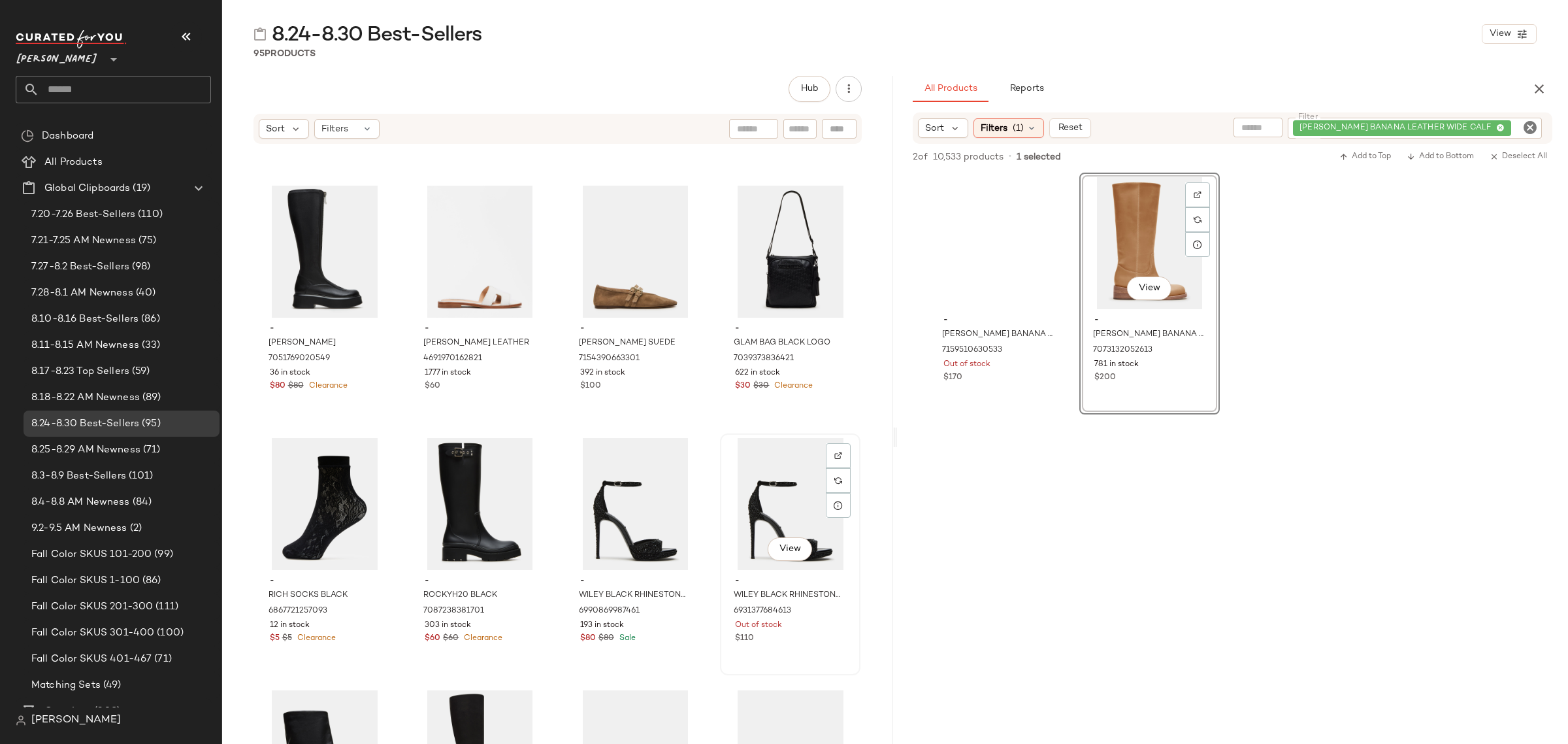
click at [740, 505] on div "View" at bounding box center [790, 504] width 132 height 132
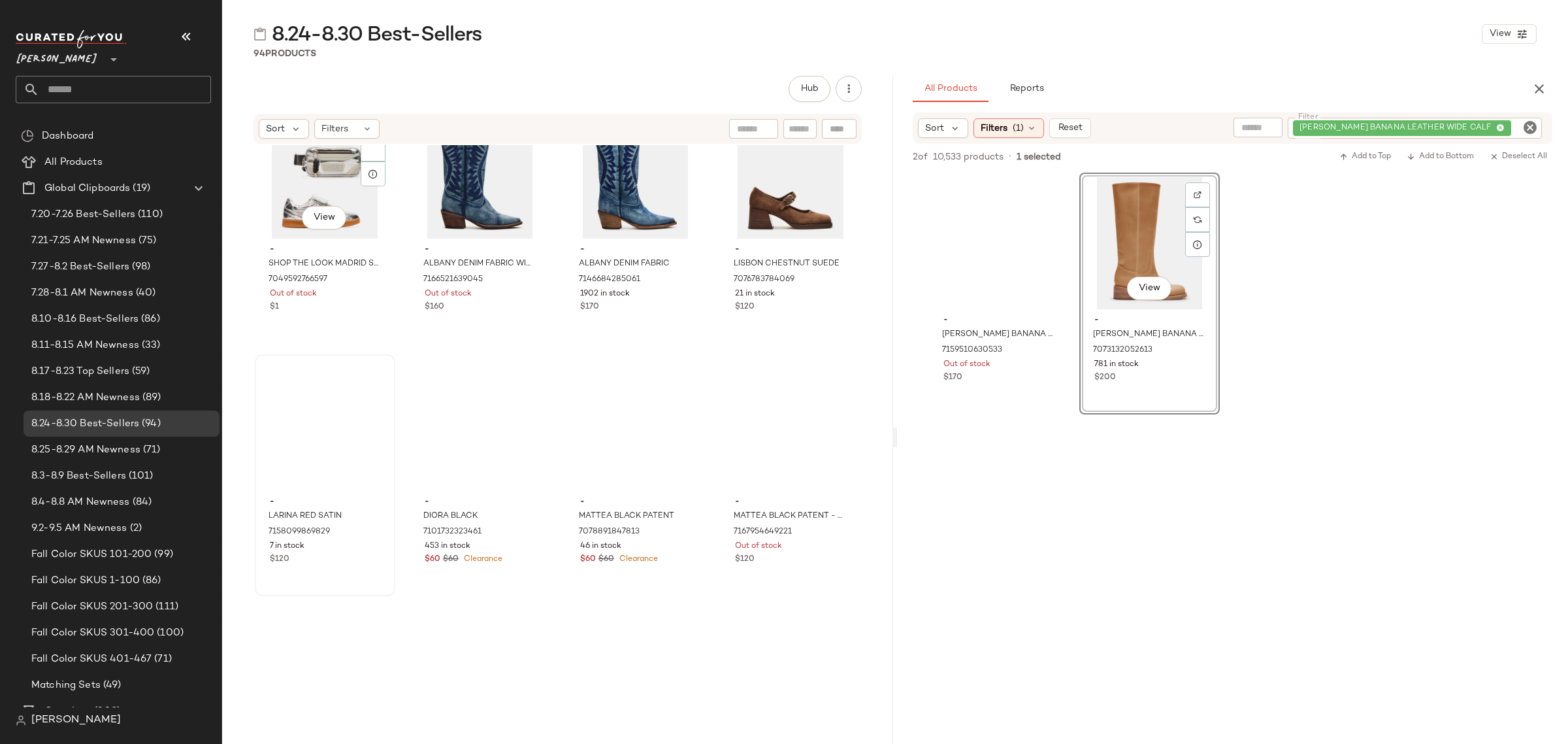
scroll to position [4912, 0]
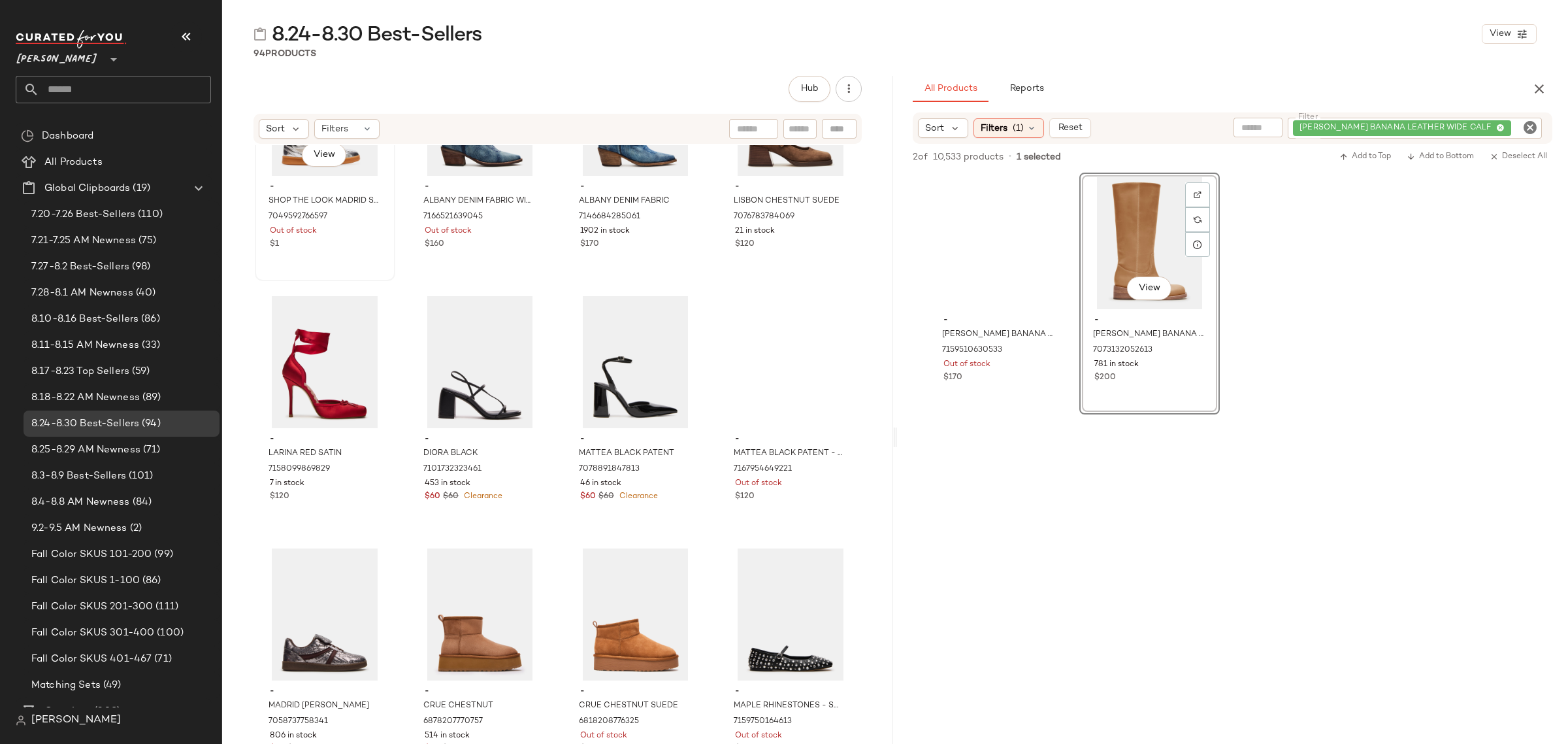
click at [282, 188] on span "-" at bounding box center [325, 187] width 110 height 12
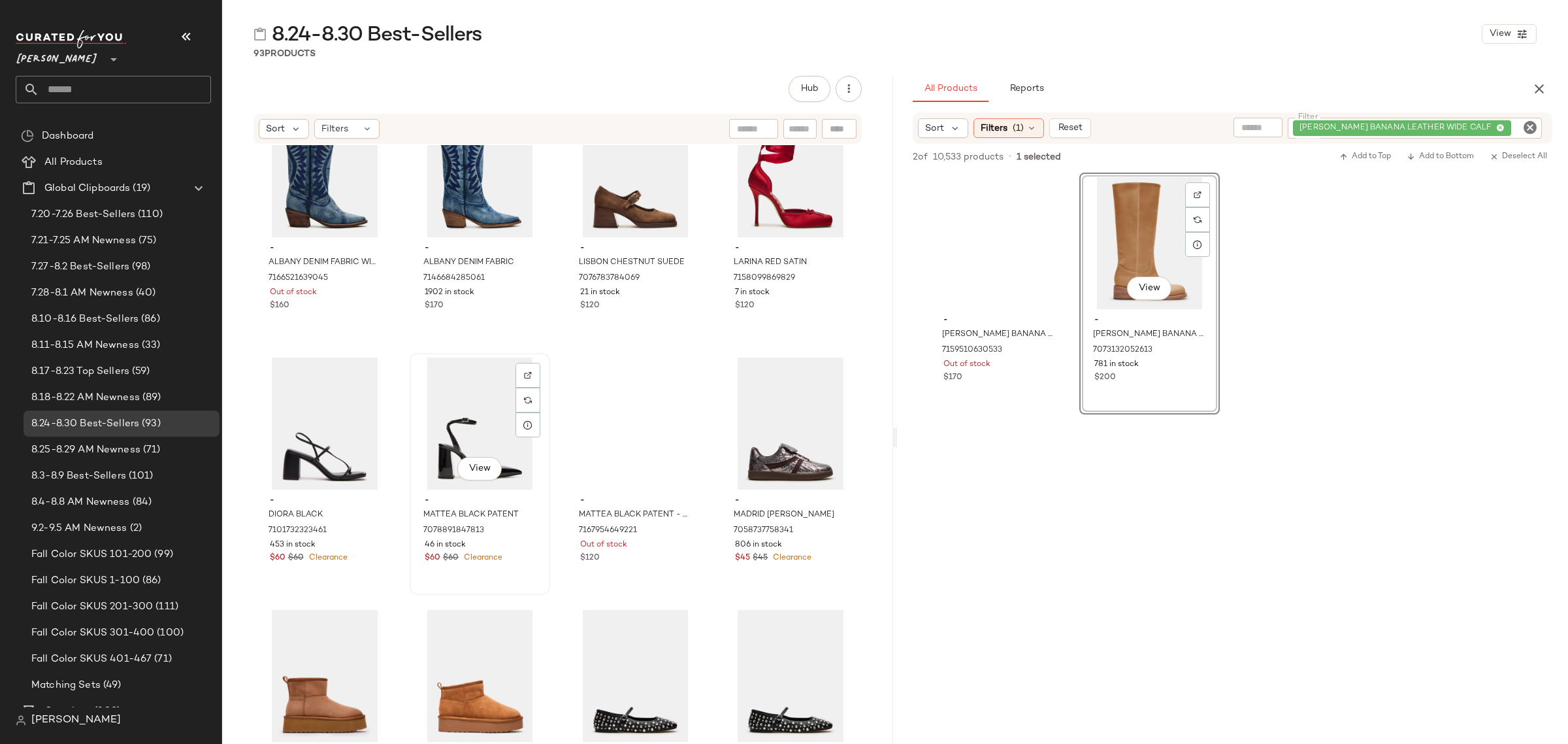
scroll to position [4749, 0]
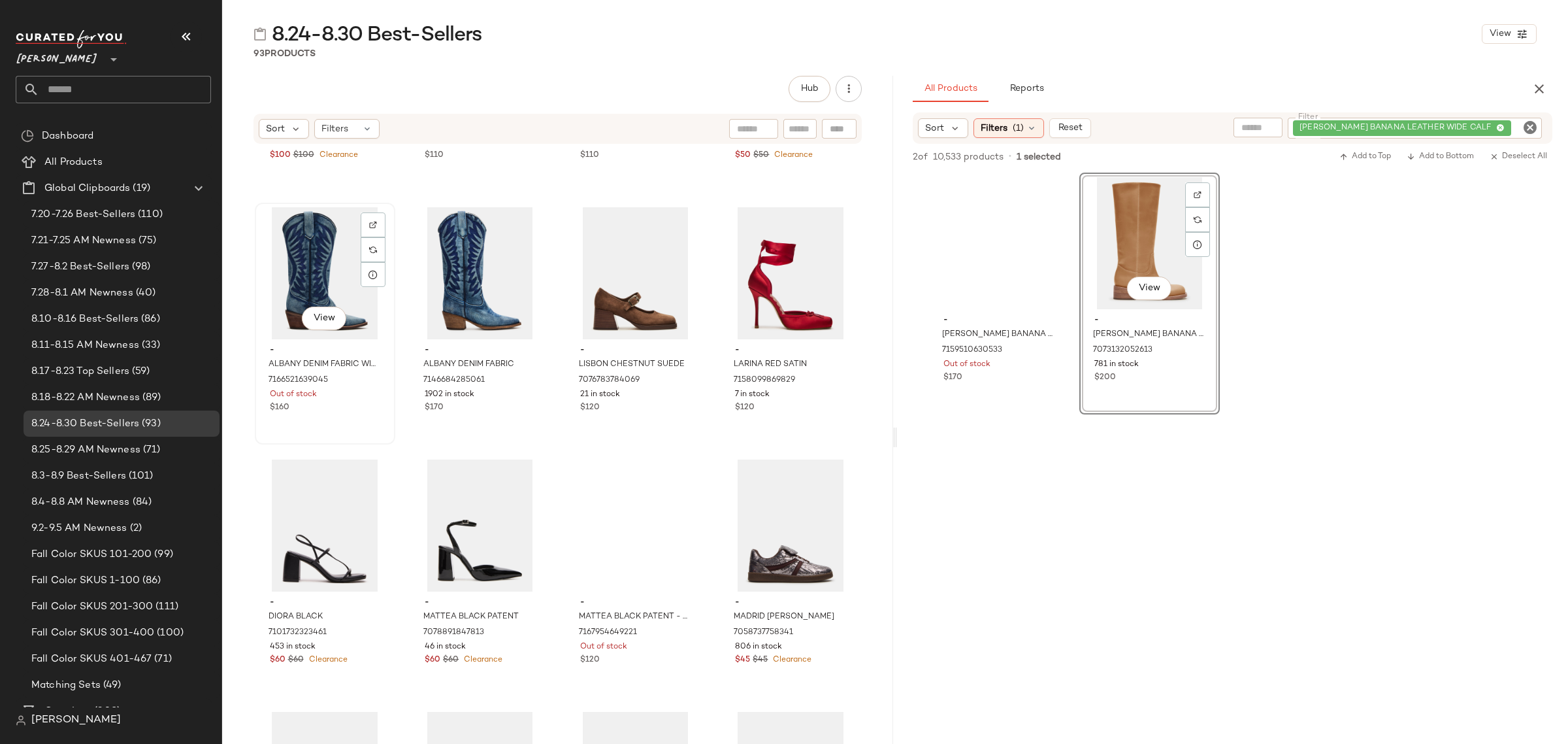
click at [337, 354] on span "-" at bounding box center [325, 350] width 110 height 12
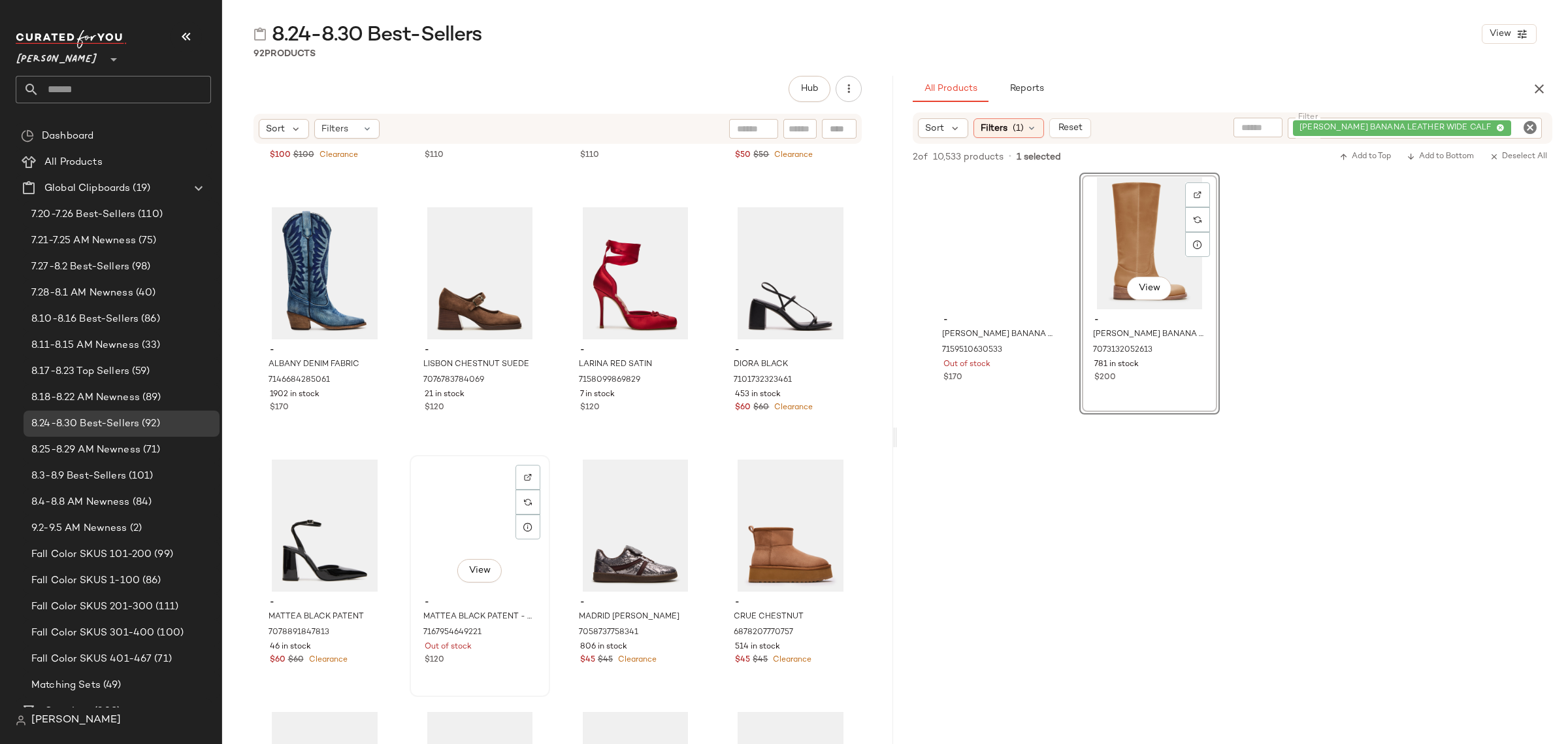
click at [472, 557] on div "View" at bounding box center [479, 526] width 132 height 132
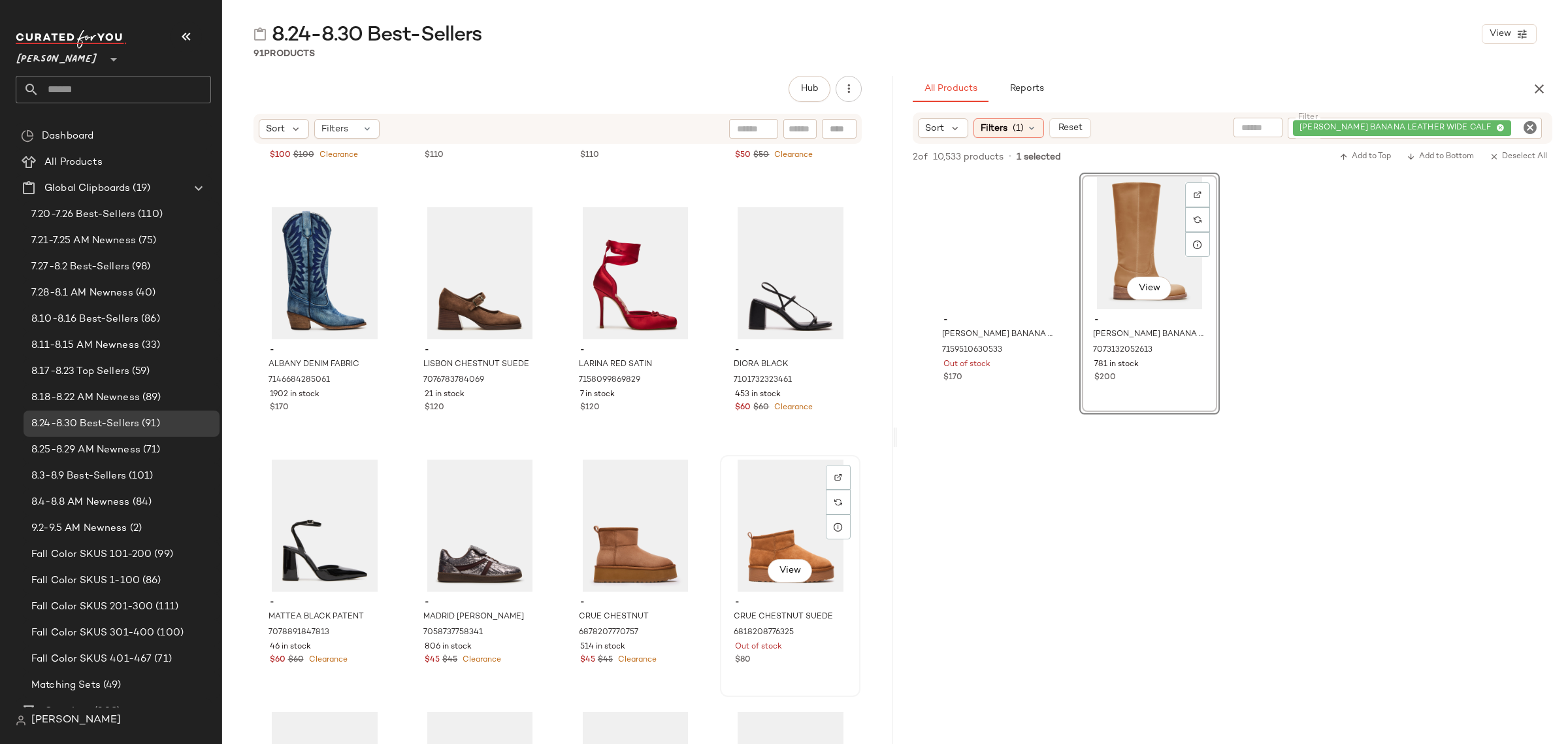
click at [785, 599] on span "-" at bounding box center [790, 602] width 110 height 12
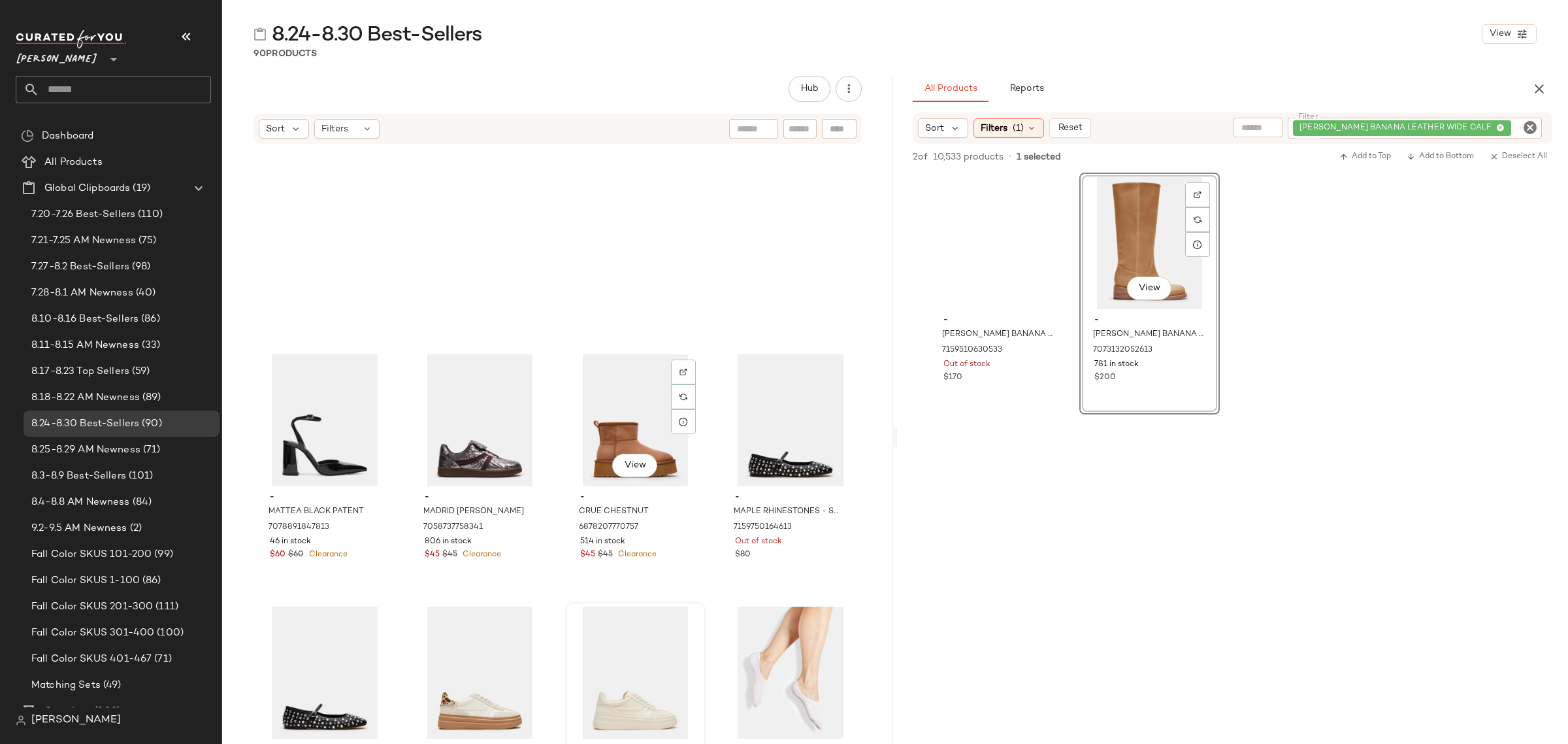
scroll to position [5075, 0]
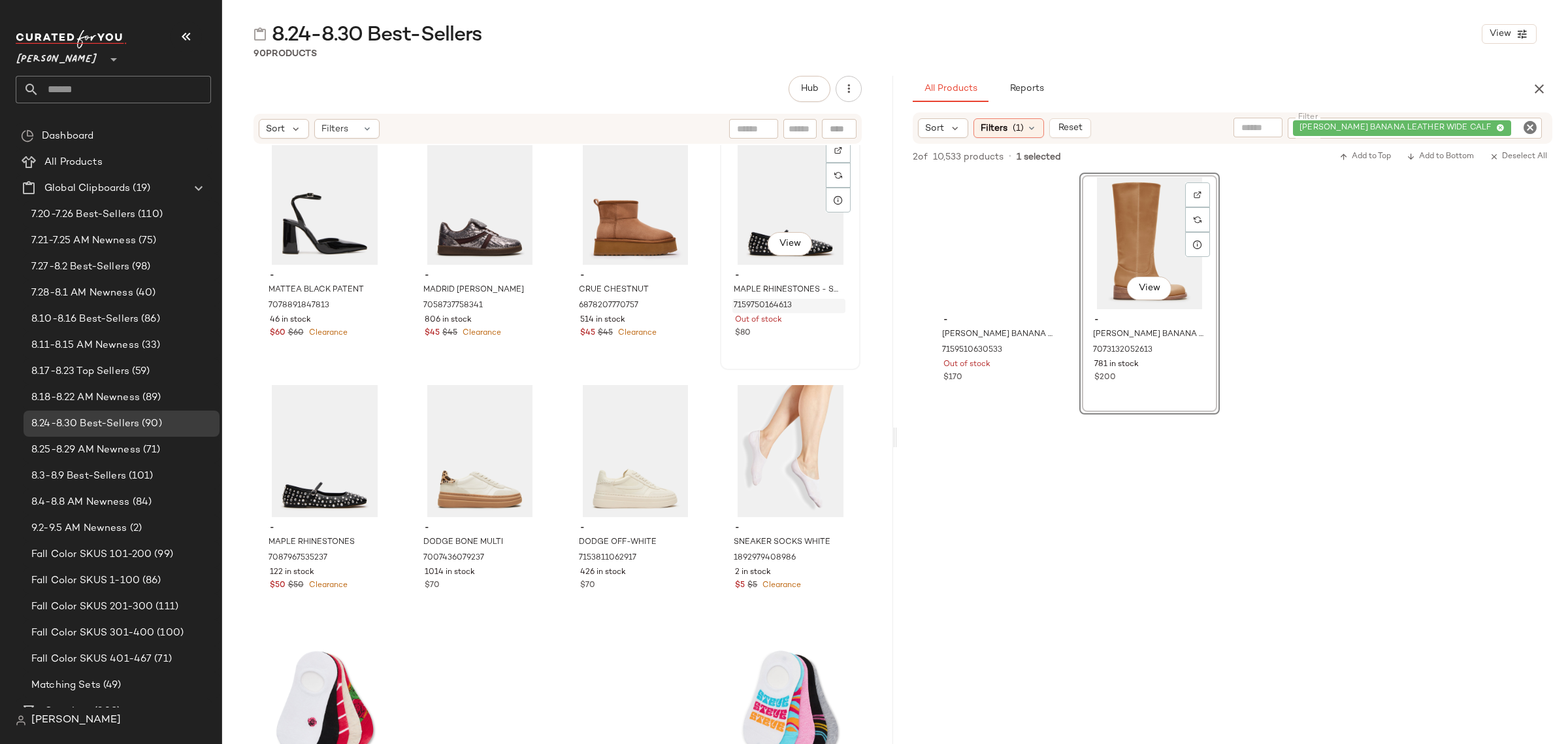
click at [795, 308] on div "7159750164613" at bounding box center [788, 306] width 113 height 14
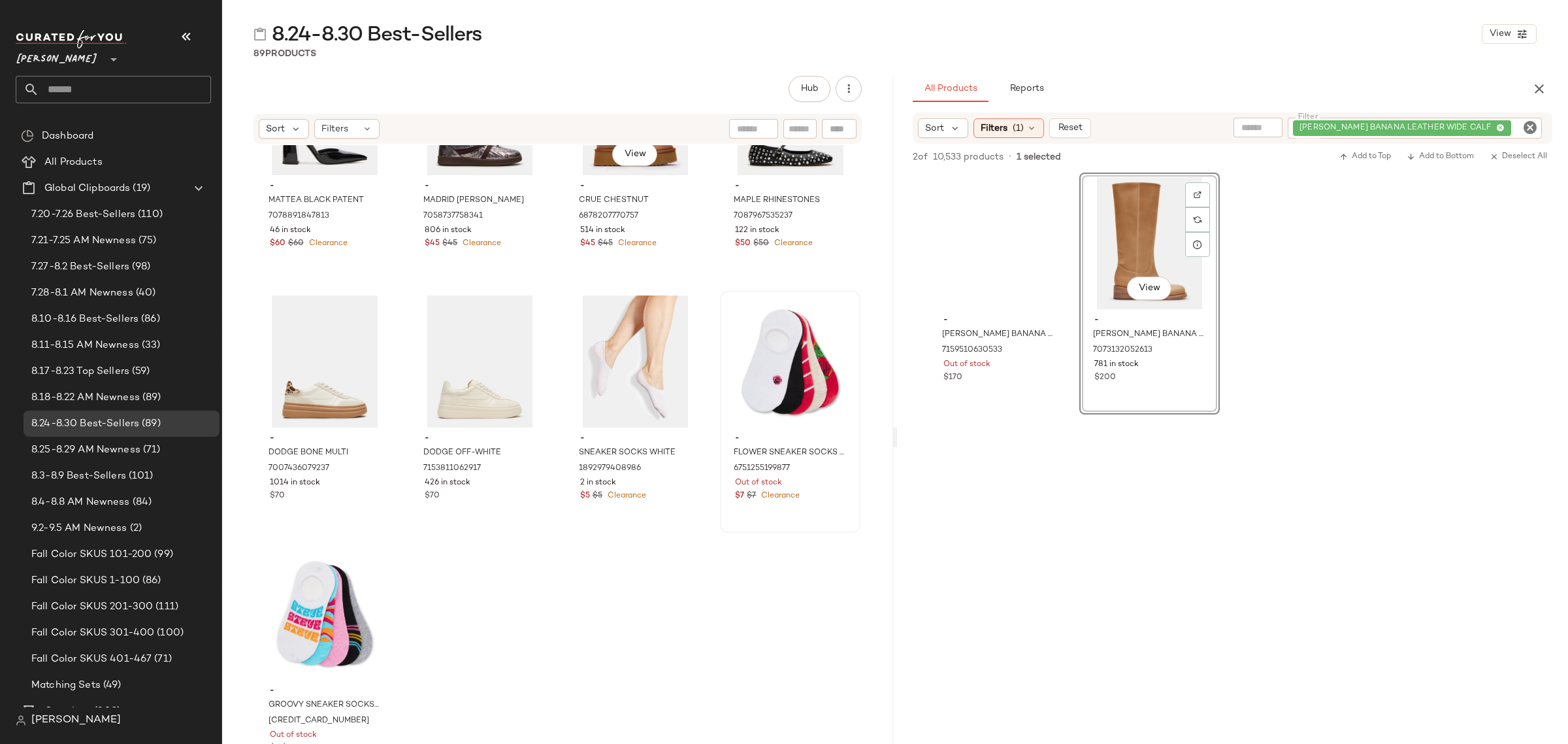
scroll to position [5166, 0]
click at [785, 472] on div "6751255199877" at bounding box center [788, 467] width 113 height 14
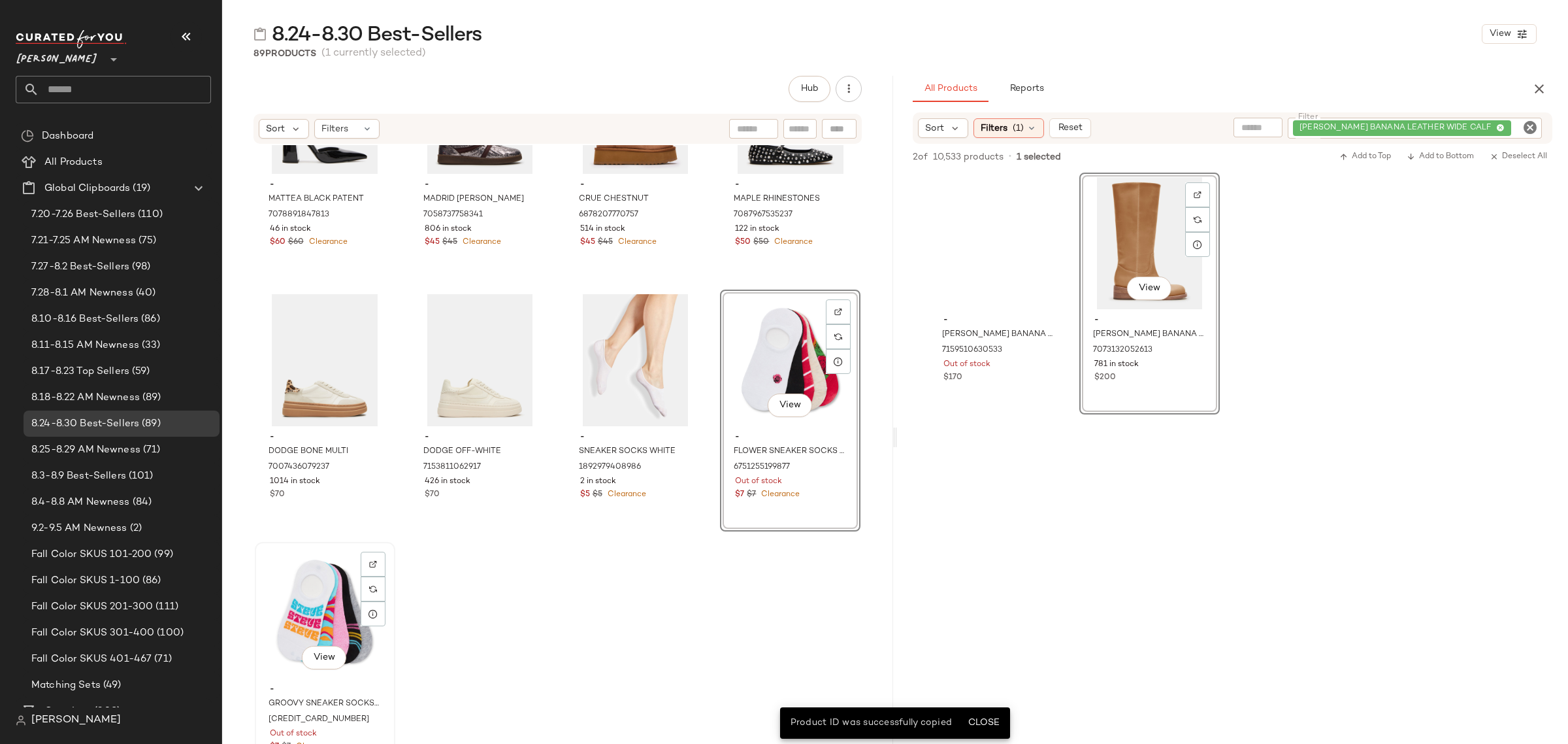
click at [302, 630] on div "View" at bounding box center [325, 612] width 132 height 132
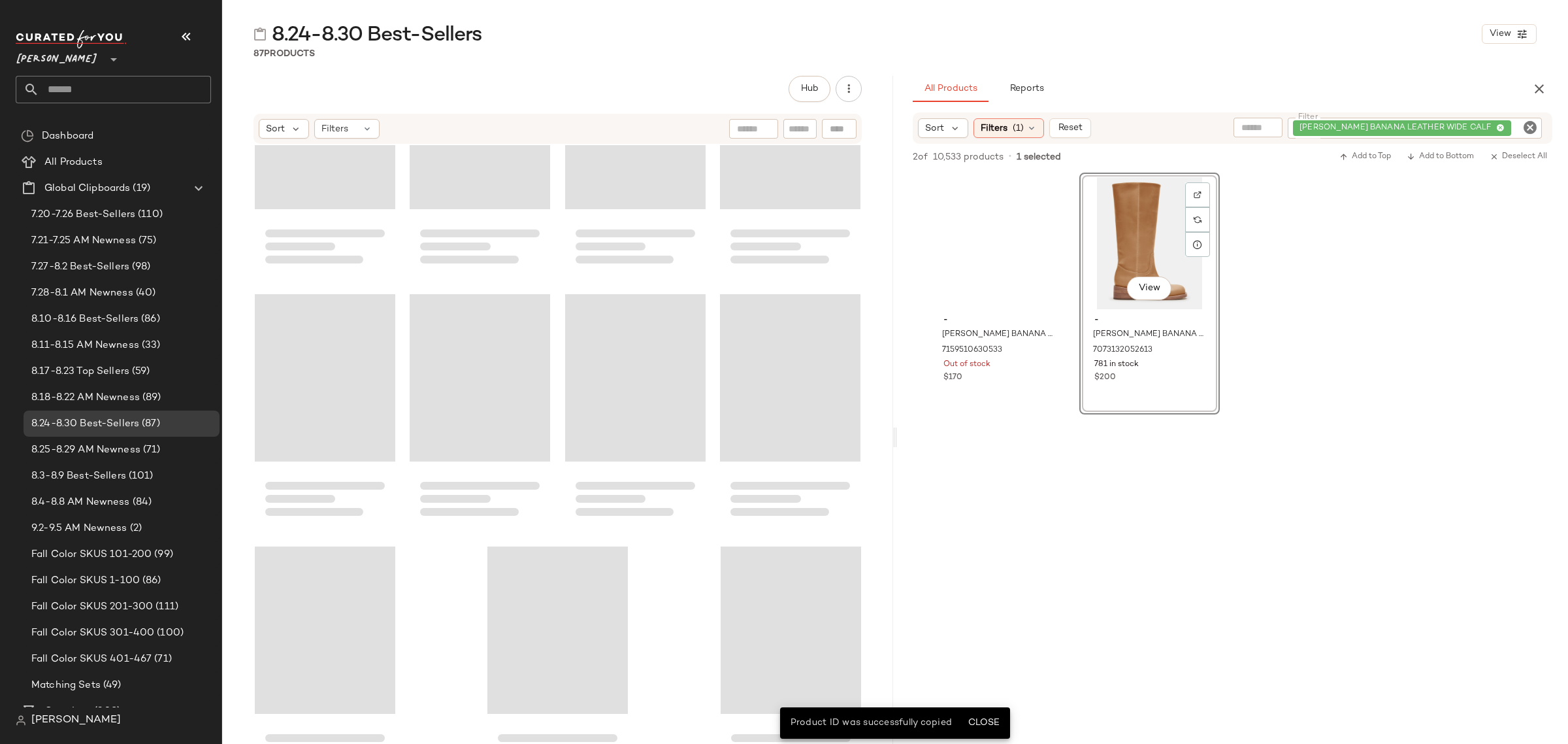
scroll to position [4915, 0]
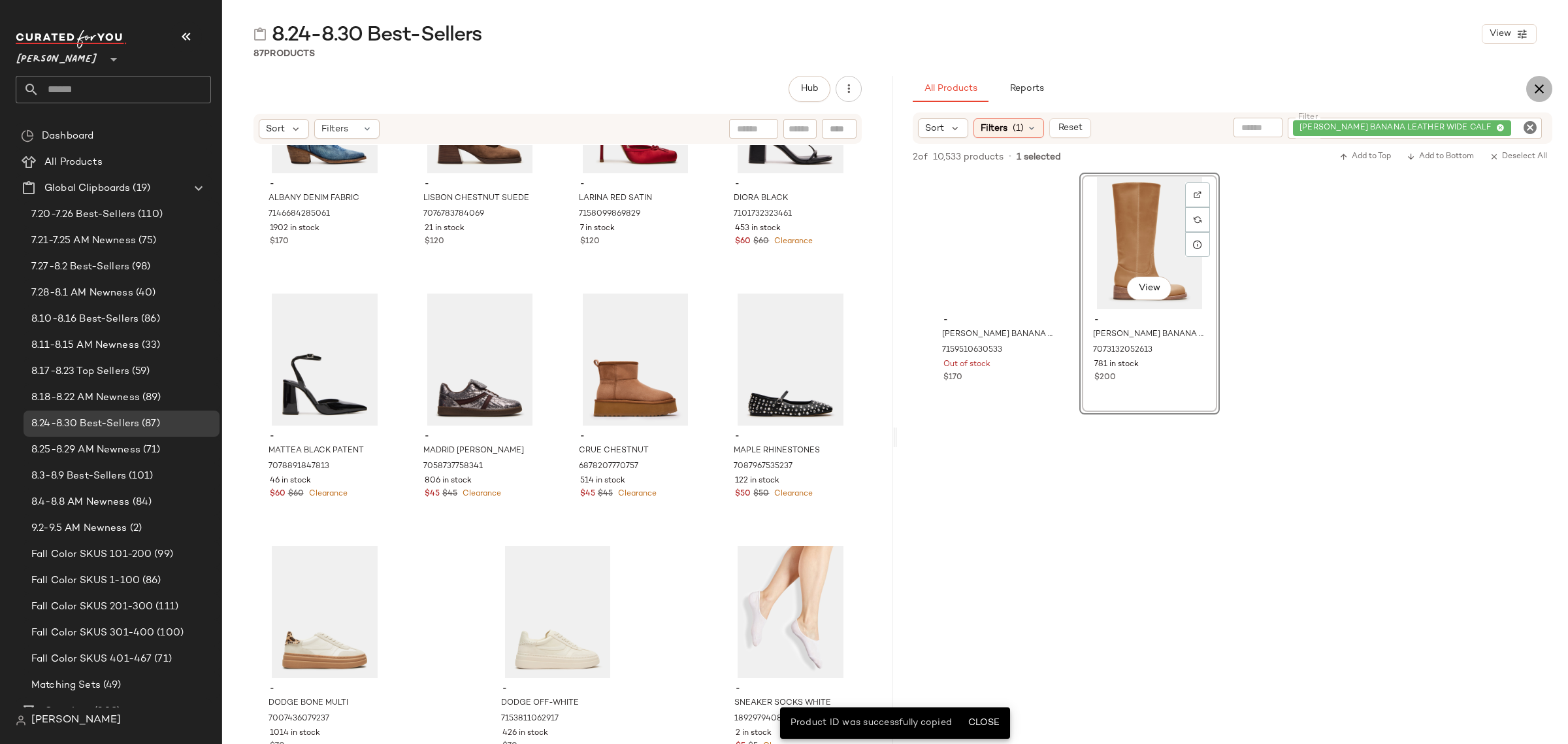
click at [1534, 88] on icon "button" at bounding box center [1539, 89] width 16 height 16
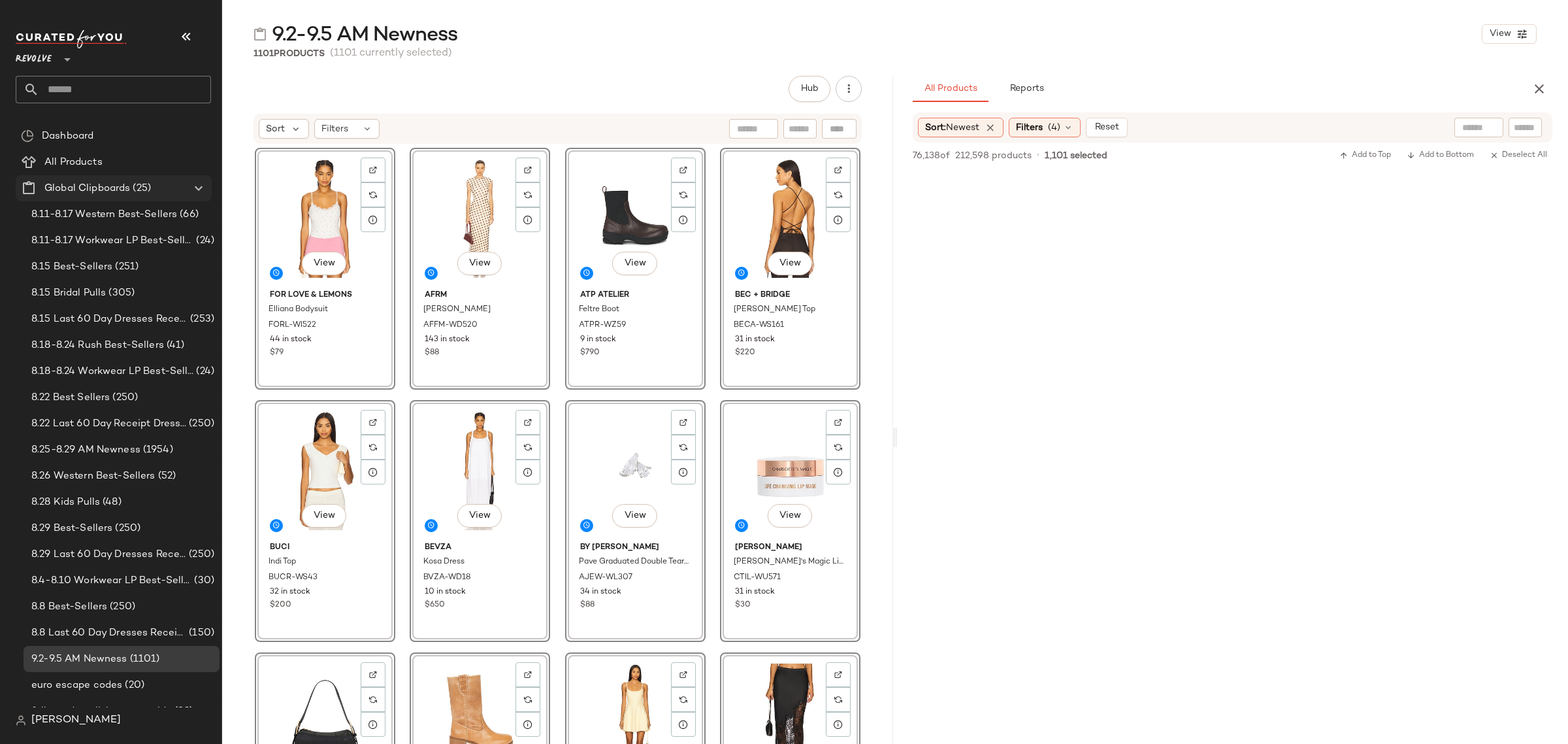
scroll to position [55484, 0]
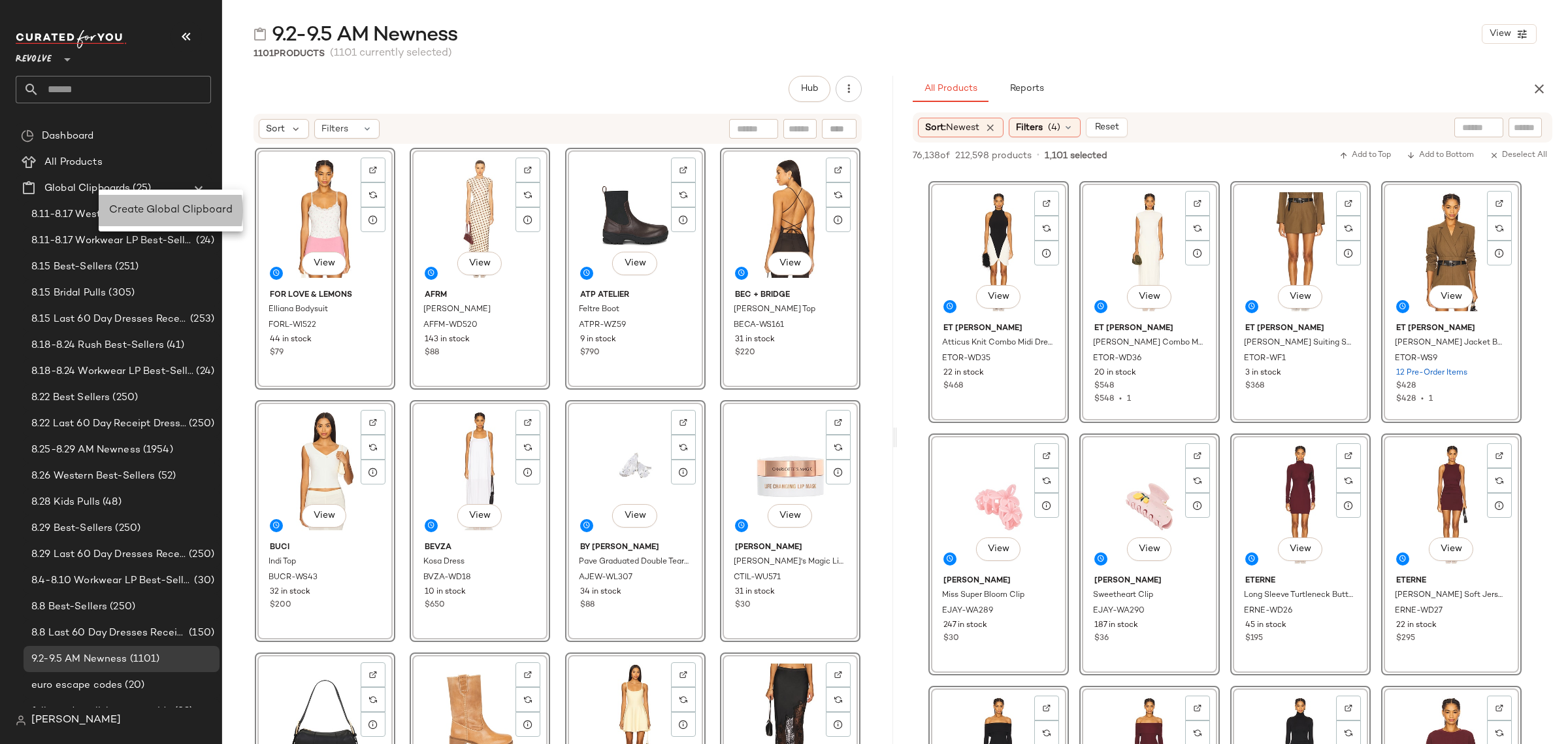
click at [151, 205] on span "Create Global Clipboard" at bounding box center [170, 210] width 123 height 11
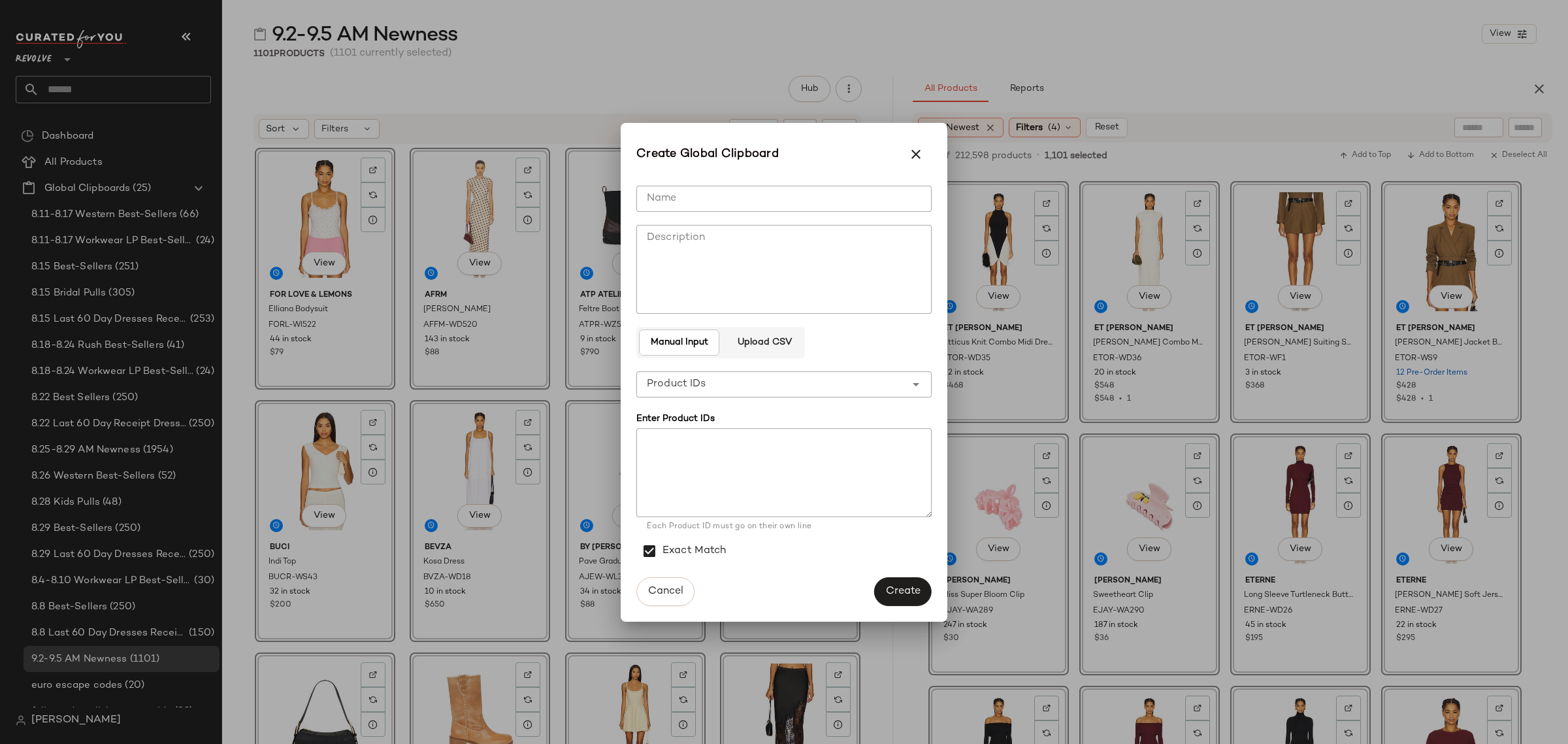
click at [706, 207] on input "Name" at bounding box center [784, 198] width 295 height 26
type input "**********"
click at [761, 471] on textarea at bounding box center [784, 472] width 295 height 89
paste textarea "**********"
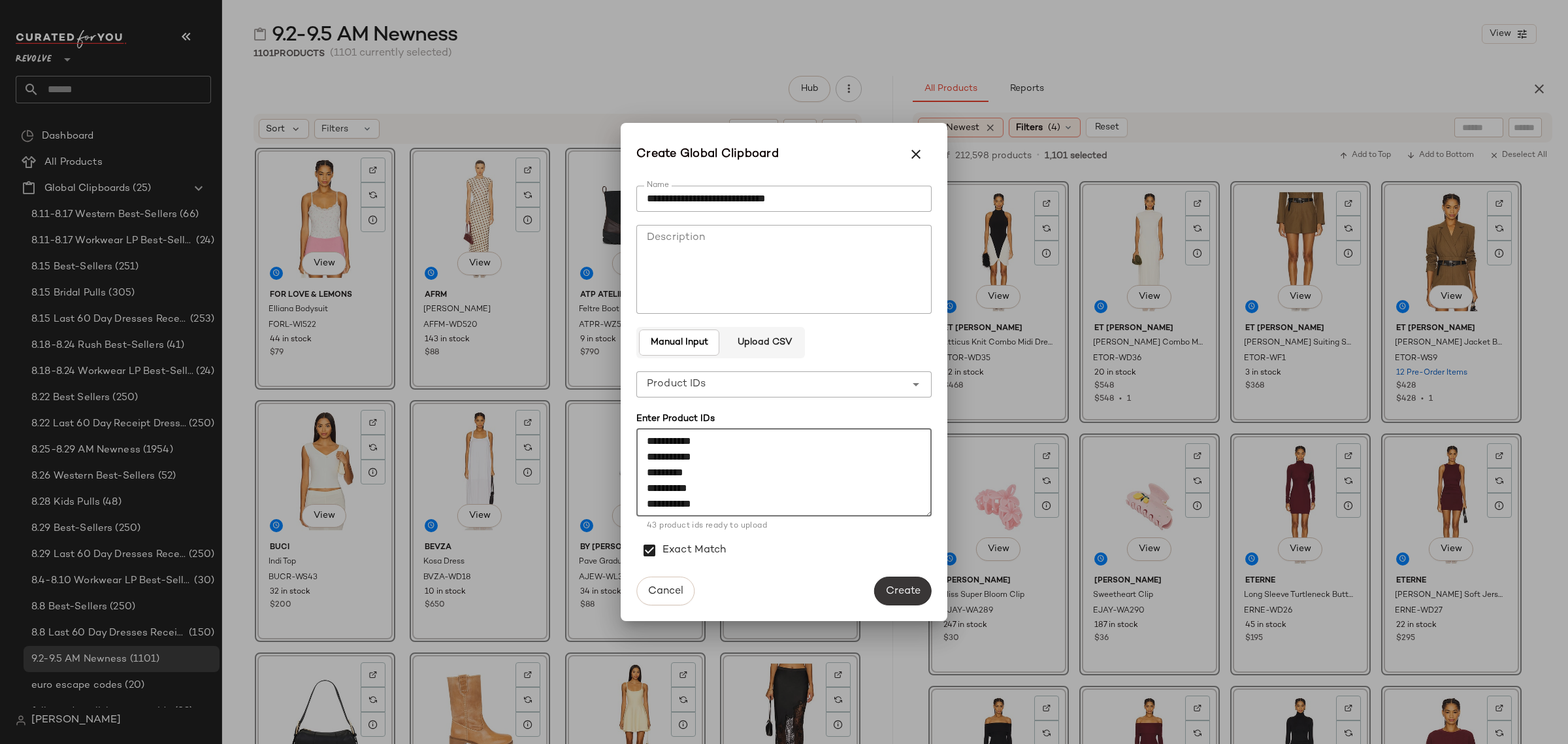
type textarea "**********"
click at [896, 580] on button "Create" at bounding box center [902, 591] width 57 height 29
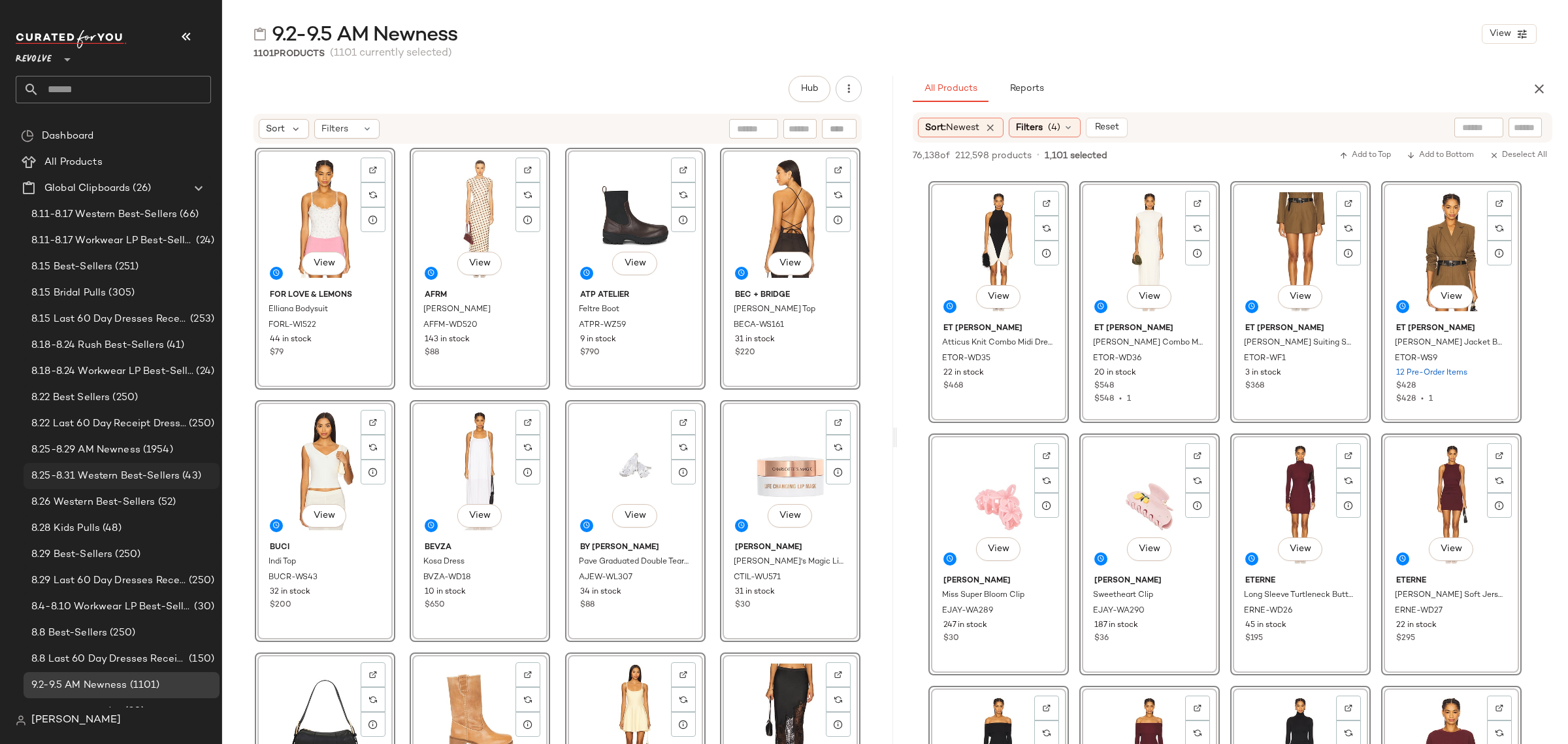
click at [145, 477] on span "8.25-8.31 Western Best-Sellers" at bounding box center [105, 476] width 148 height 15
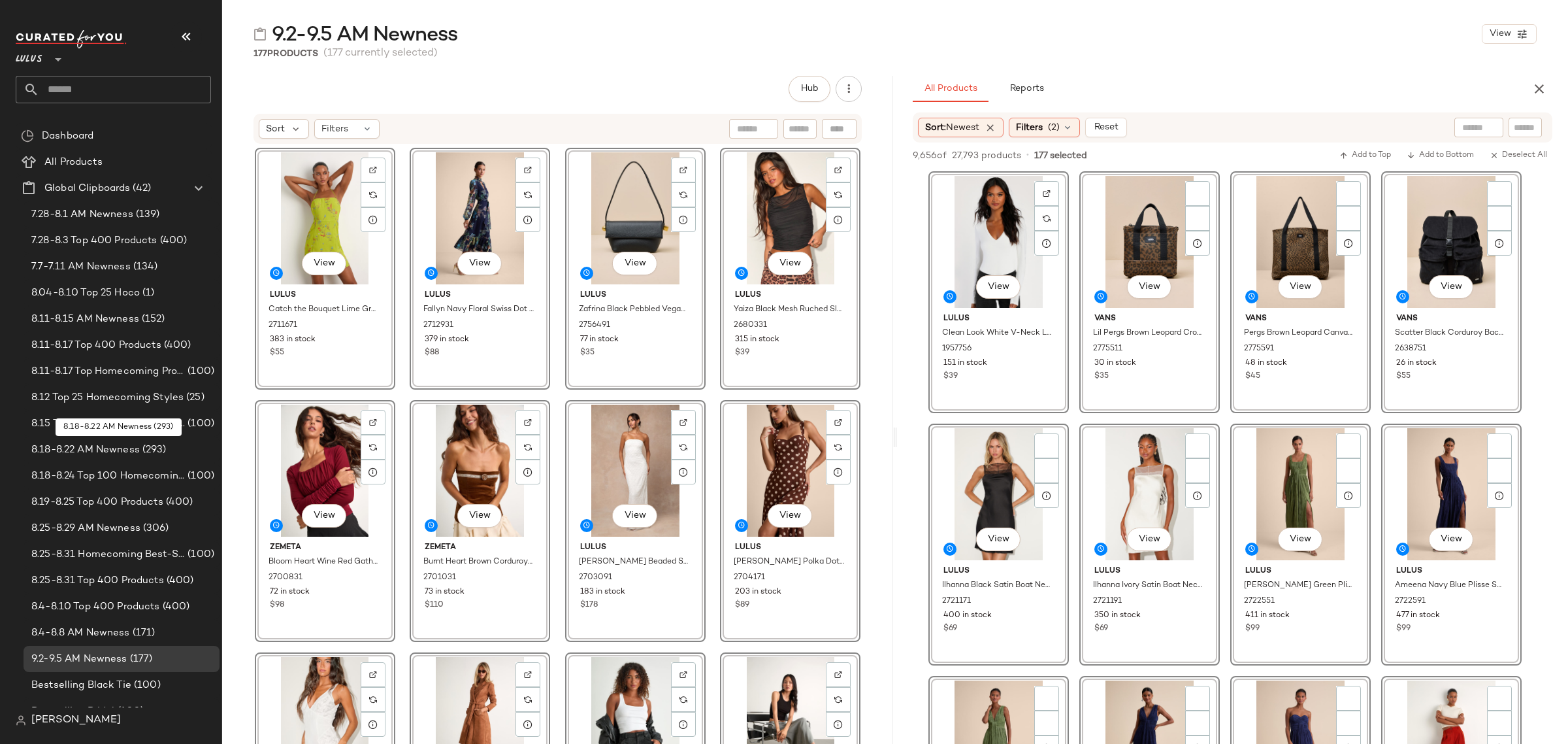
scroll to position [8430, 0]
